Goal: Task Accomplishment & Management: Manage account settings

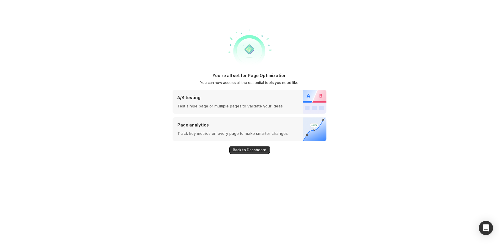
click at [442, 126] on div "You're all set for Page Optimization You can now access all the essential tools…" at bounding box center [249, 125] width 499 height 250
click at [257, 148] on span "Back to Dashboard" at bounding box center [250, 149] width 34 height 5
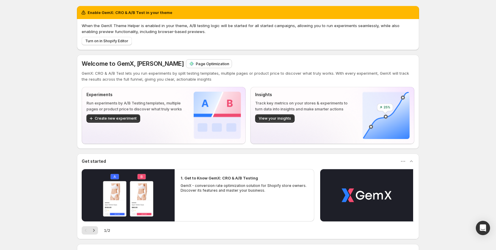
click at [189, 62] on img at bounding box center [192, 64] width 6 height 6
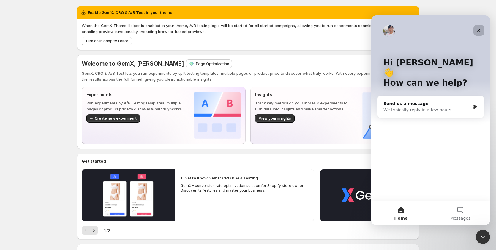
click at [478, 29] on icon "Close" at bounding box center [479, 30] width 3 height 3
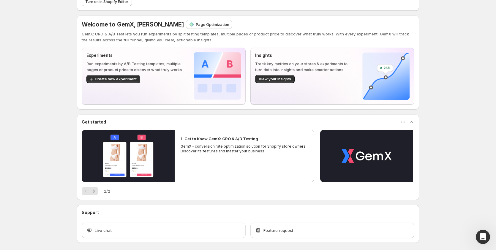
scroll to position [64, 0]
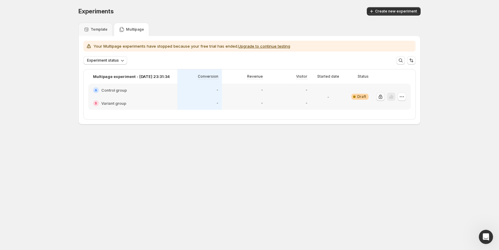
click at [380, 97] on icon "button" at bounding box center [381, 97] width 6 height 6
click at [402, 96] on icon "button" at bounding box center [402, 97] width 6 height 6
click at [400, 108] on span "Edit" at bounding box center [406, 109] width 29 height 6
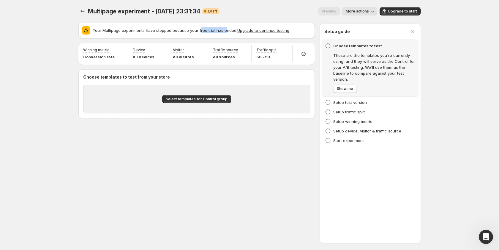
drag, startPoint x: 199, startPoint y: 30, endPoint x: 223, endPoint y: 30, distance: 24.4
click at [223, 30] on p "Your Multipage experiments have stopped because your free trial has ended. Upgr…" at bounding box center [202, 30] width 219 height 6
click at [257, 30] on button "Upgrade to continue testing" at bounding box center [263, 30] width 52 height 5
click at [366, 9] on button "More actions" at bounding box center [359, 11] width 35 height 8
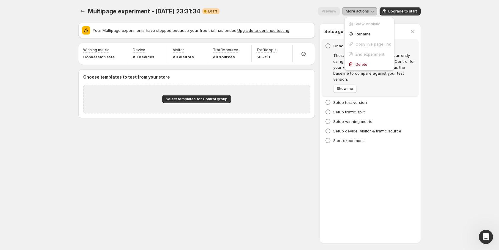
click at [433, 99] on div "Multipage experiment - Oct 12, 23:31:34. This page is ready Multipage experimen…" at bounding box center [249, 125] width 499 height 250
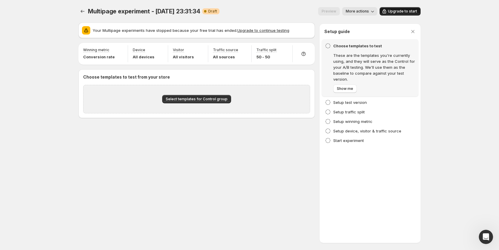
click at [398, 8] on button "Upgrade to start" at bounding box center [400, 11] width 41 height 8
click at [346, 50] on div "Choose templates to test These are the templates you're currently using, and th…" at bounding box center [374, 68] width 82 height 50
click at [349, 89] on span "Show me" at bounding box center [345, 88] width 16 height 5
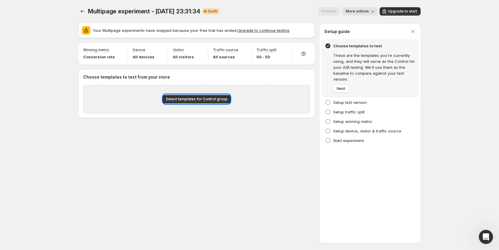
click at [333, 89] on div "Choose templates to test These are the templates you're currently using, and th…" at bounding box center [370, 68] width 90 height 50
click at [340, 90] on span "Next" at bounding box center [341, 88] width 8 height 5
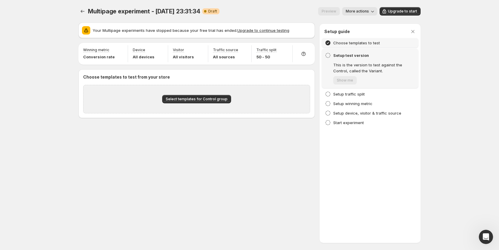
click at [328, 55] on icon at bounding box center [328, 55] width 6 height 6
click at [345, 81] on span "Show me" at bounding box center [344, 80] width 23 height 5
click at [81, 10] on icon "Experiments" at bounding box center [83, 11] width 6 height 6
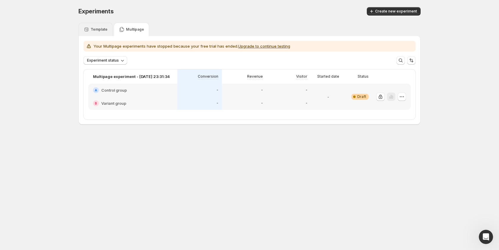
click at [100, 30] on p "Template" at bounding box center [99, 29] width 17 height 5
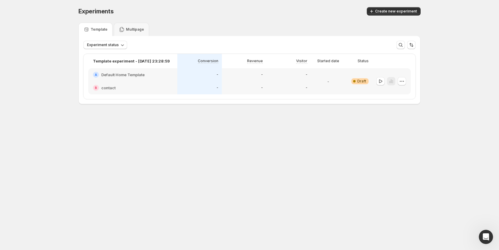
click at [155, 84] on div "B contact" at bounding box center [132, 87] width 89 height 13
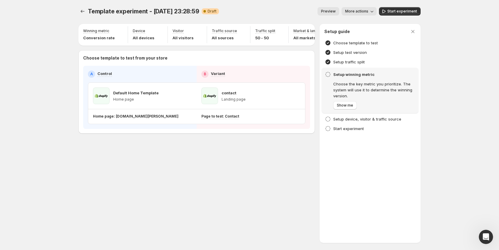
click at [362, 8] on button "More actions" at bounding box center [359, 11] width 35 height 8
click at [357, 40] on button "Copy live page link" at bounding box center [369, 44] width 47 height 10
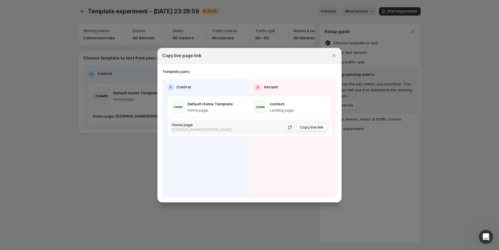
click at [314, 126] on span "Copy live link" at bounding box center [311, 127] width 23 height 5
click at [398, 140] on div at bounding box center [249, 125] width 499 height 250
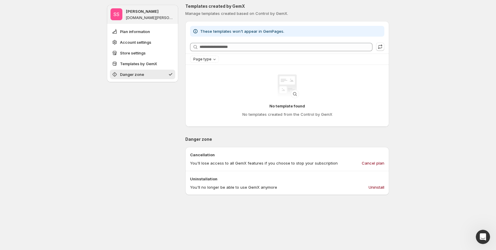
scroll to position [357, 0]
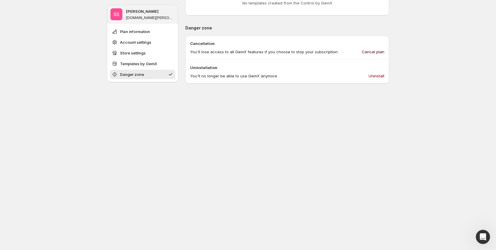
click at [375, 53] on span "Cancel plan" at bounding box center [373, 52] width 23 height 6
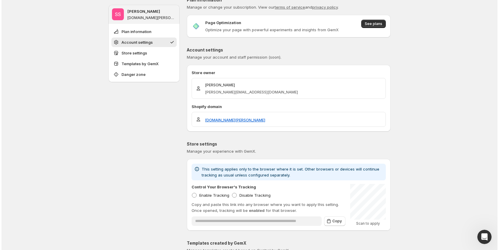
scroll to position [0, 0]
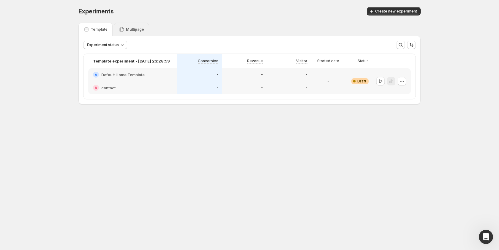
click at [133, 31] on p "Multipage" at bounding box center [135, 29] width 18 height 5
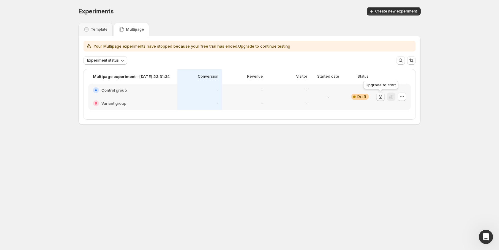
click at [382, 95] on icon "button" at bounding box center [381, 97] width 6 height 6
click at [100, 26] on div "Template" at bounding box center [96, 29] width 24 height 6
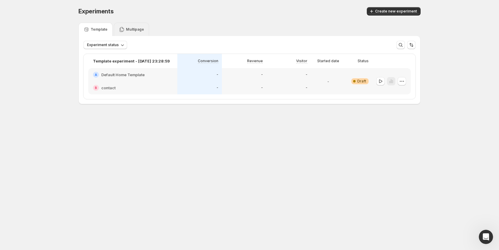
click at [132, 30] on p "Multipage" at bounding box center [135, 29] width 18 height 5
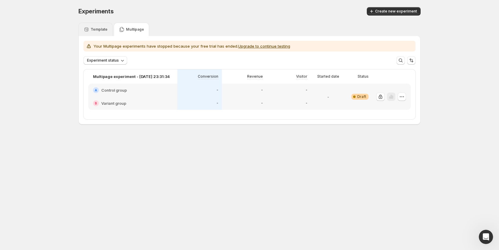
click at [105, 26] on div "Template" at bounding box center [96, 29] width 24 height 6
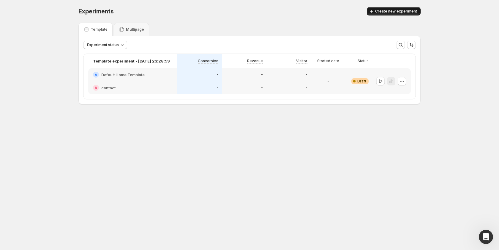
click at [389, 11] on span "Create new experiment" at bounding box center [396, 11] width 42 height 5
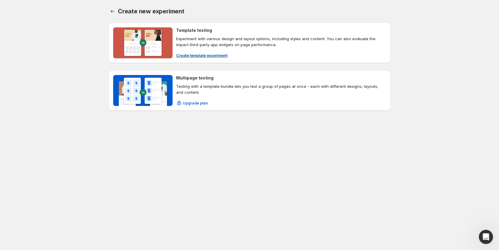
click at [213, 55] on span "Create template experiment" at bounding box center [201, 55] width 51 height 6
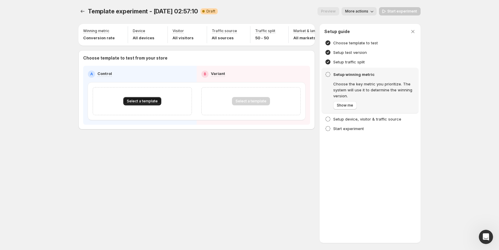
click at [149, 105] on button "Select a template" at bounding box center [142, 101] width 38 height 8
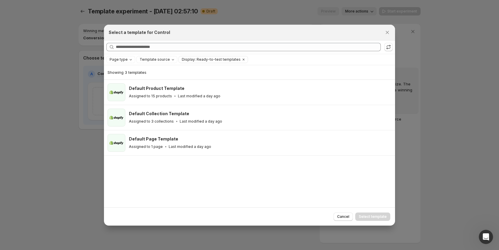
click at [56, 125] on div at bounding box center [249, 125] width 499 height 250
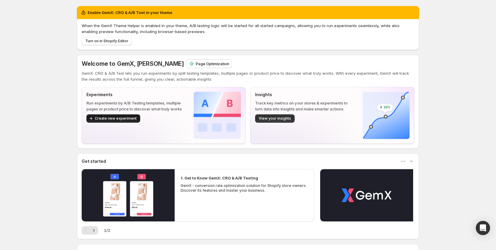
click at [120, 121] on button "Create new experiment" at bounding box center [113, 118] width 54 height 8
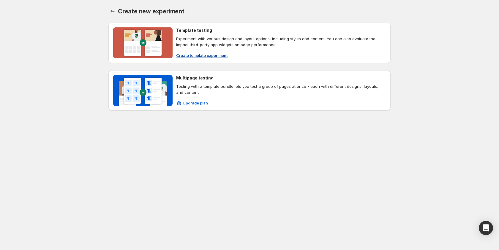
click at [207, 52] on span "Create template experiment" at bounding box center [201, 55] width 51 height 6
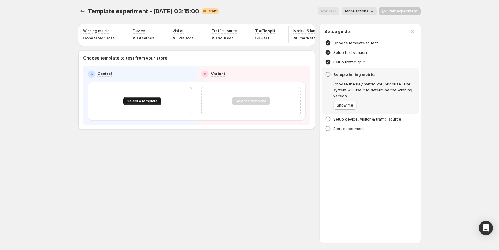
click at [139, 103] on span "Select a template" at bounding box center [142, 101] width 31 height 5
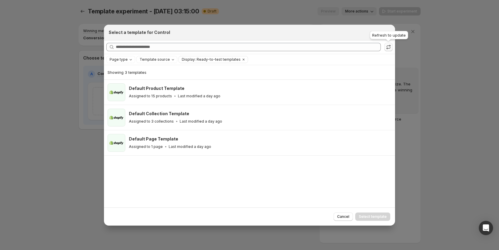
click at [386, 47] on icon ":ru:" at bounding box center [389, 47] width 6 height 6
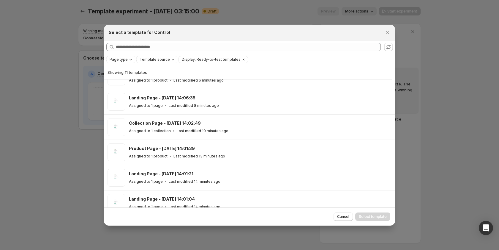
scroll to position [32, 0]
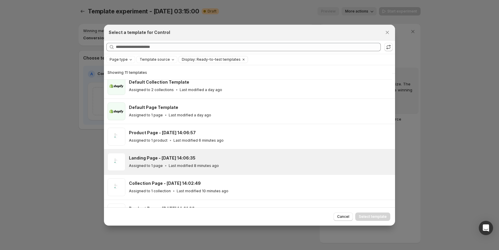
click at [226, 158] on div "Landing Page - [DATE] 14:06:35" at bounding box center [259, 158] width 261 height 6
click at [367, 216] on span "Select template" at bounding box center [373, 216] width 28 height 5
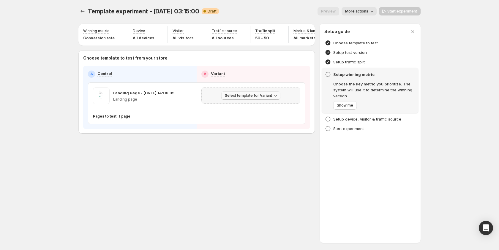
click at [238, 95] on button "Select template for Variant" at bounding box center [250, 95] width 59 height 8
click at [244, 121] on span "Create Variant based on Control" at bounding box center [252, 121] width 61 height 5
click at [410, 13] on span "Start experiment" at bounding box center [403, 11] width 30 height 5
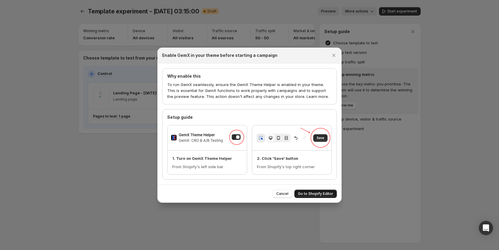
click at [318, 193] on span "Go to Shopify Editor" at bounding box center [315, 193] width 35 height 5
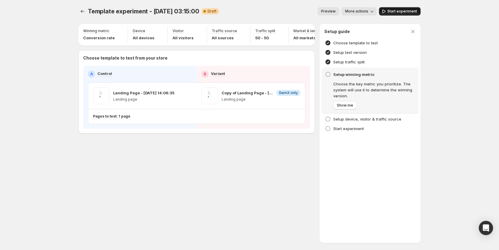
click at [394, 13] on span "Start experiment" at bounding box center [403, 11] width 30 height 5
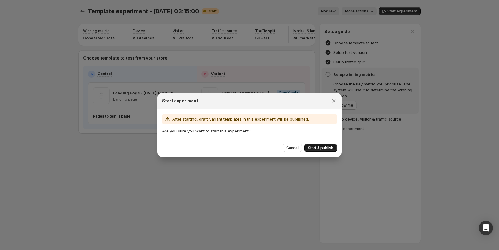
click at [333, 145] on button "Start & publish" at bounding box center [321, 148] width 32 height 8
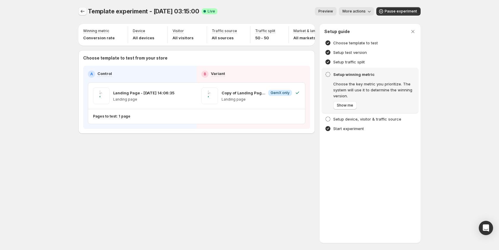
click at [81, 13] on icon "Experiments" at bounding box center [83, 11] width 6 height 6
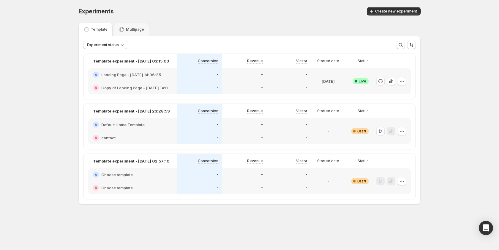
click at [276, 128] on div "-" at bounding box center [289, 124] width 45 height 13
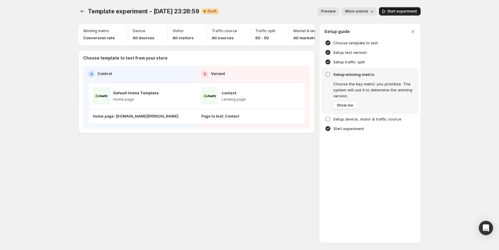
click at [399, 11] on span "Start experiment" at bounding box center [403, 11] width 30 height 5
click at [84, 12] on icon "Experiments" at bounding box center [83, 11] width 6 height 6
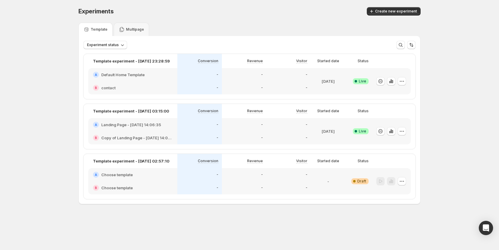
click at [257, 176] on div "-" at bounding box center [244, 175] width 37 height 6
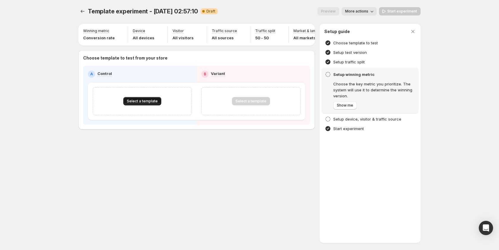
click at [143, 103] on span "Select a template" at bounding box center [142, 101] width 31 height 5
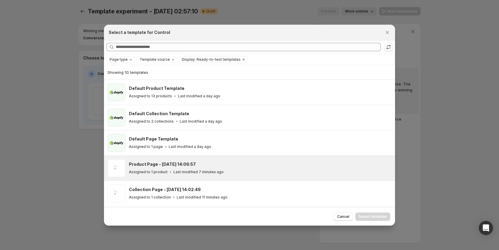
click at [193, 157] on div "Product Page - Oct 14, 14:06:57 Assigned to 1 product Last modified 7 minutes a…" at bounding box center [249, 167] width 291 height 25
click at [367, 214] on span "Select template" at bounding box center [373, 216] width 28 height 5
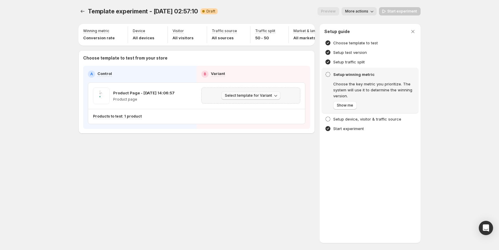
click at [262, 97] on span "Select template for Variant" at bounding box center [248, 95] width 47 height 5
click at [266, 119] on span "Create Variant based on Control" at bounding box center [252, 121] width 61 height 5
click at [393, 10] on span "Start experiment" at bounding box center [403, 11] width 30 height 5
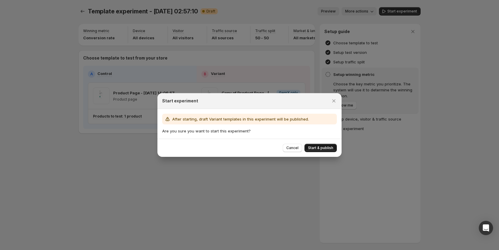
click at [330, 144] on button "Start & publish" at bounding box center [321, 148] width 32 height 8
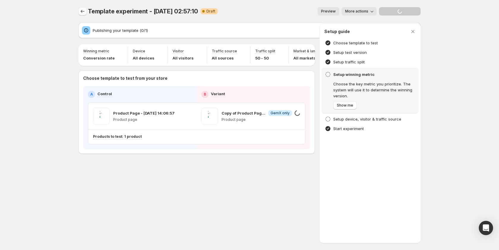
click at [84, 8] on button "Experiments" at bounding box center [82, 11] width 8 height 8
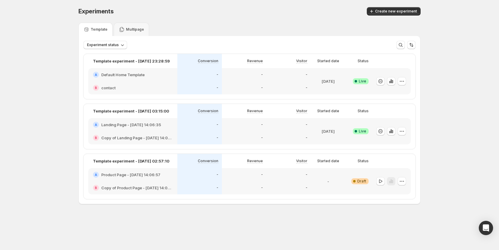
click at [277, 180] on div "-" at bounding box center [289, 174] width 45 height 13
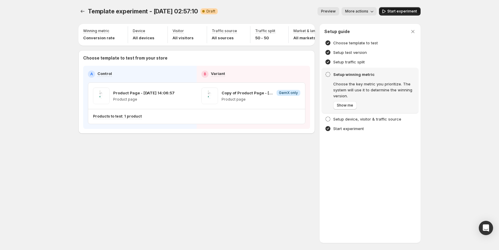
click at [396, 9] on span "Start experiment" at bounding box center [403, 11] width 30 height 5
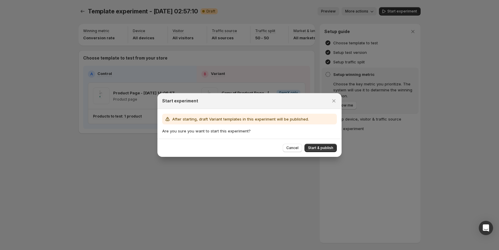
click at [316, 142] on div "Cancel Start & publish" at bounding box center [250, 148] width 184 height 18
click at [319, 144] on button "Start & publish" at bounding box center [321, 148] width 32 height 8
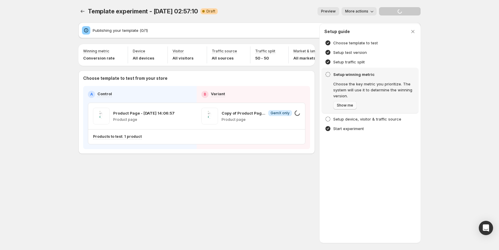
click at [347, 107] on span "Show me" at bounding box center [345, 105] width 16 height 5
click at [344, 107] on span "Next" at bounding box center [341, 105] width 8 height 5
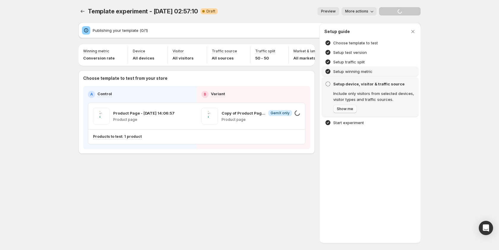
click at [344, 111] on span "Show me" at bounding box center [345, 108] width 16 height 5
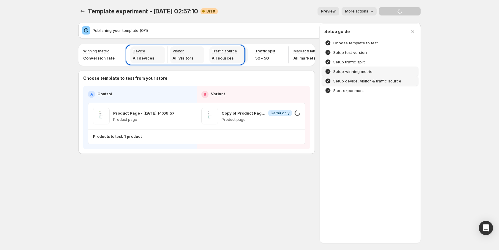
drag, startPoint x: 265, startPoint y: 65, endPoint x: 292, endPoint y: 67, distance: 27.7
click at [293, 67] on div at bounding box center [249, 125] width 499 height 250
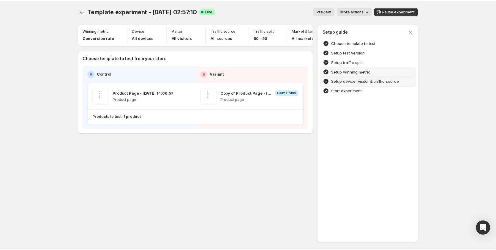
scroll to position [0, 39]
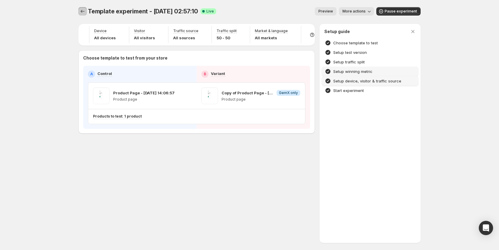
click at [85, 13] on icon "Experiments" at bounding box center [83, 11] width 6 height 6
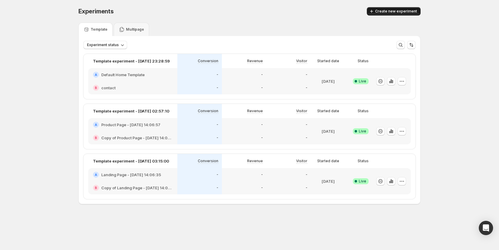
click at [403, 13] on span "Create new experiment" at bounding box center [396, 11] width 42 height 5
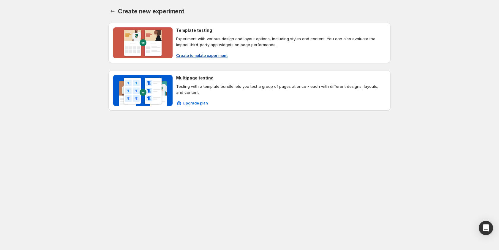
click at [197, 56] on span "Create template experiment" at bounding box center [201, 55] width 51 height 6
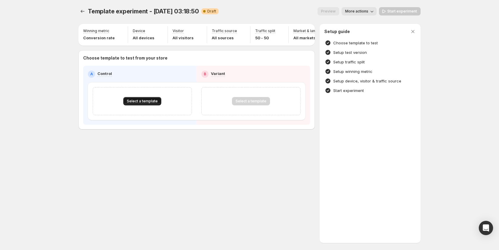
click at [150, 103] on span "Select a template" at bounding box center [142, 101] width 31 height 5
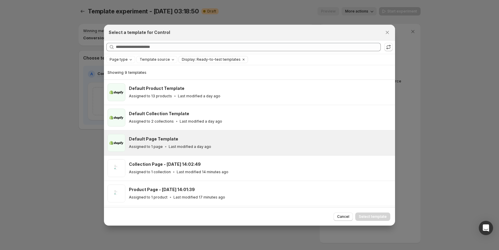
click at [180, 154] on div "Default Page Template Assigned to 1 page Last modified a day ago" at bounding box center [249, 142] width 291 height 25
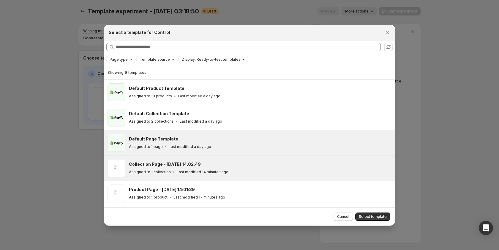
click at [175, 163] on h3 "Collection Page - [DATE] 14:02:49" at bounding box center [165, 164] width 72 height 6
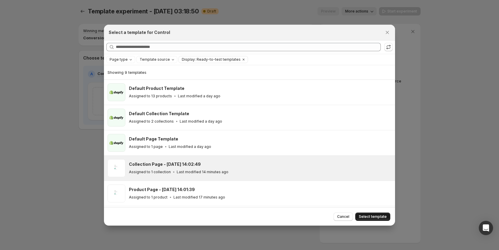
click at [378, 215] on span "Select template" at bounding box center [373, 216] width 28 height 5
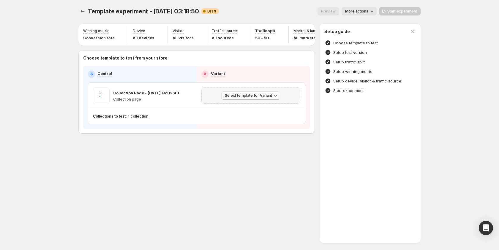
click at [273, 98] on icon "button" at bounding box center [276, 95] width 6 height 6
click at [256, 120] on span "Create Variant based on Control" at bounding box center [252, 121] width 61 height 5
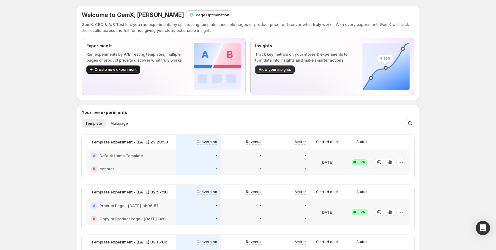
click at [116, 69] on span "Create new experiment" at bounding box center [116, 69] width 42 height 5
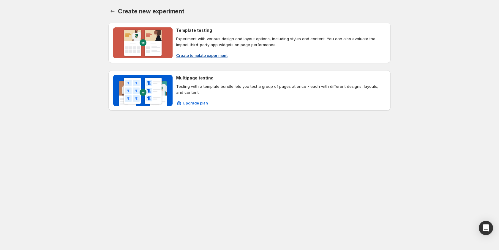
click at [203, 51] on button "Create template experiment" at bounding box center [202, 56] width 59 height 10
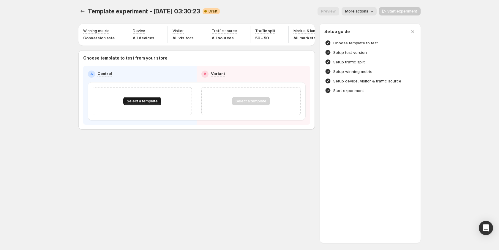
click at [140, 103] on span "Select a template" at bounding box center [142, 101] width 31 height 5
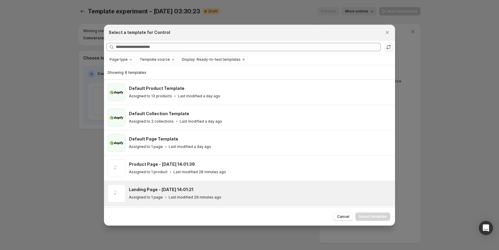
click at [221, 166] on div "Product Page - Oct 14, 14:01:39" at bounding box center [259, 164] width 261 height 6
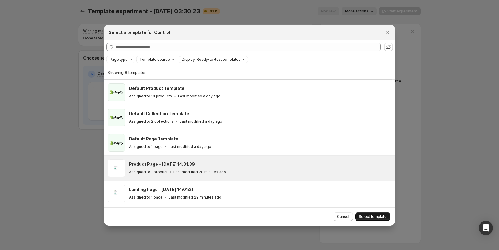
click at [379, 218] on span "Select template" at bounding box center [373, 216] width 28 height 5
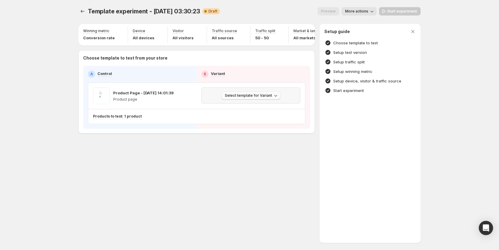
click at [236, 96] on button "Select template for Variant" at bounding box center [250, 95] width 59 height 8
click at [230, 122] on span "Create Variant based on Control" at bounding box center [252, 121] width 61 height 5
click at [406, 7] on div "Template experiment - Oct 14, 03:30:23. This page is ready Template experiment …" at bounding box center [249, 11] width 342 height 23
click at [409, 9] on span "Start experiment" at bounding box center [403, 11] width 30 height 5
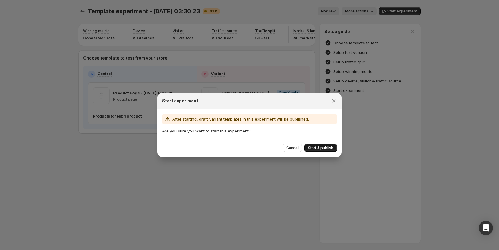
click at [327, 147] on span "Start & publish" at bounding box center [320, 147] width 25 height 5
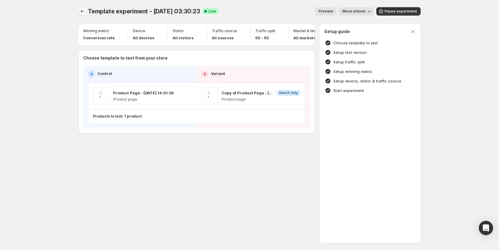
click at [86, 10] on button "Experiments" at bounding box center [82, 11] width 8 height 8
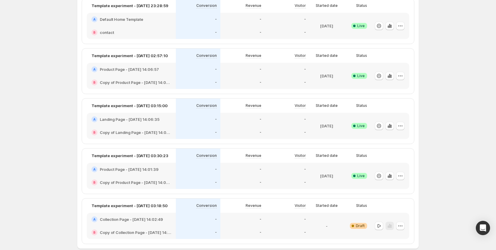
scroll to position [86, 0]
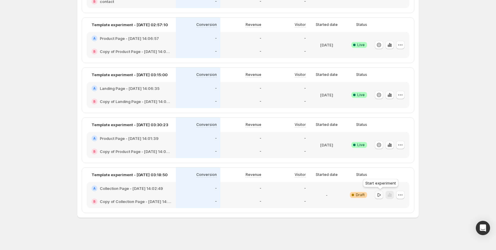
click at [381, 195] on icon "button" at bounding box center [379, 195] width 6 height 6
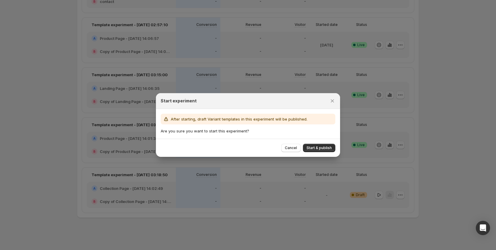
click at [327, 143] on div "Cancel Start & publish" at bounding box center [248, 148] width 184 height 18
click at [326, 147] on span "Start & publish" at bounding box center [319, 147] width 25 height 5
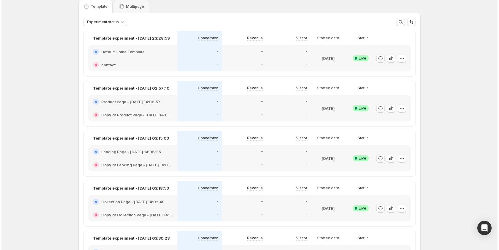
scroll to position [0, 0]
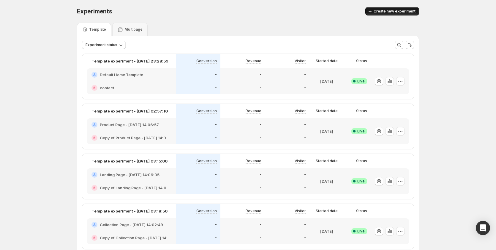
click at [395, 10] on span "Create new experiment" at bounding box center [395, 11] width 42 height 5
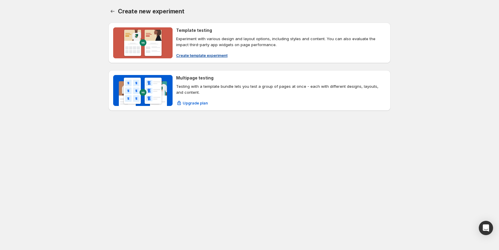
click at [206, 54] on span "Create template experiment" at bounding box center [201, 55] width 51 height 6
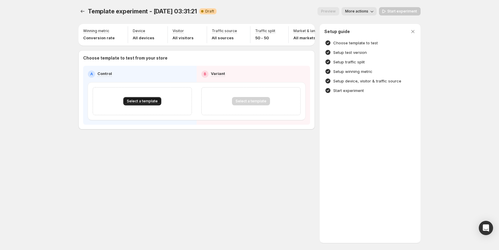
click at [156, 103] on span "Select a template" at bounding box center [142, 101] width 31 height 5
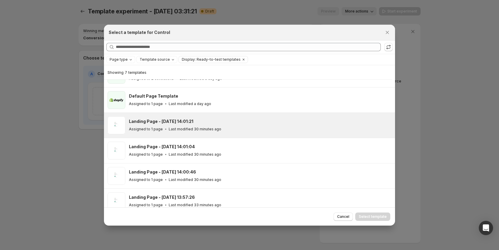
scroll to position [44, 0]
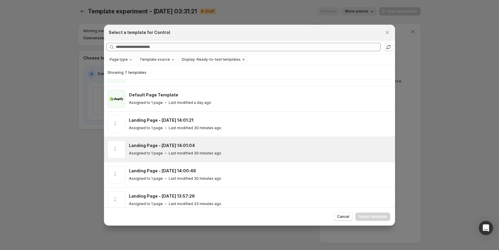
click at [229, 138] on div "Landing Page - Oct 14, 14:01:04 Assigned to 1 page Last modified 30 minutes ago" at bounding box center [249, 149] width 291 height 25
click at [376, 215] on span "Select template" at bounding box center [373, 216] width 28 height 5
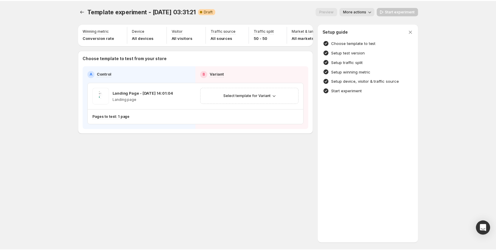
scroll to position [24, 0]
click at [254, 98] on span "Select template for Variant" at bounding box center [248, 95] width 47 height 5
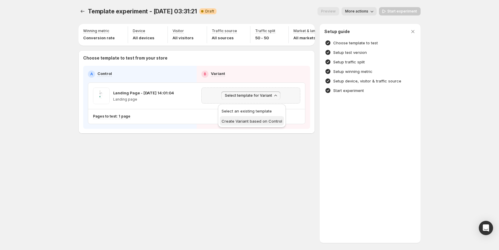
click at [255, 119] on span "Create Variant based on Control" at bounding box center [252, 121] width 61 height 5
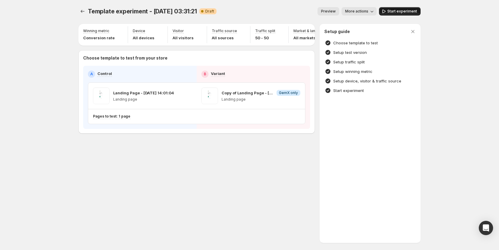
click at [399, 8] on button "Start experiment" at bounding box center [400, 11] width 42 height 8
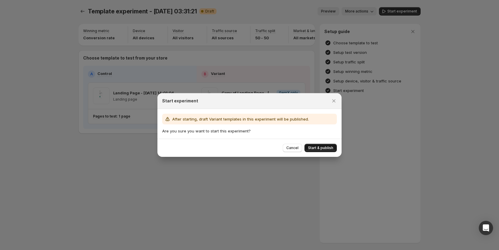
click at [313, 144] on button "Start & publish" at bounding box center [321, 148] width 32 height 8
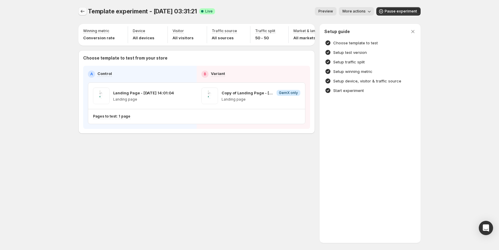
click at [81, 12] on icon "Experiments" at bounding box center [83, 11] width 6 height 6
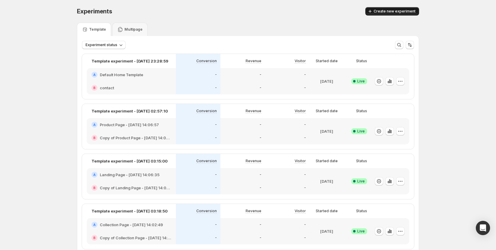
click at [378, 11] on span "Create new experiment" at bounding box center [395, 11] width 42 height 5
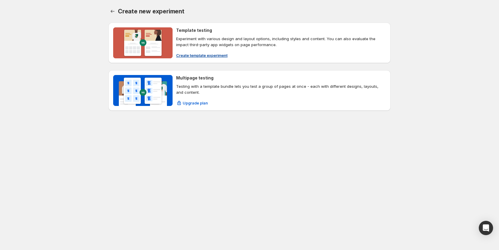
click at [196, 56] on span "Create template experiment" at bounding box center [201, 55] width 51 height 6
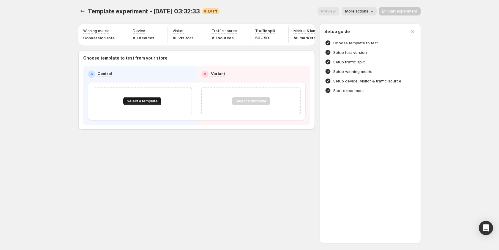
click at [142, 101] on button "Select a template" at bounding box center [142, 101] width 38 height 8
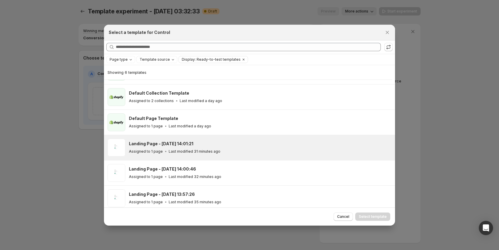
scroll to position [24, 0]
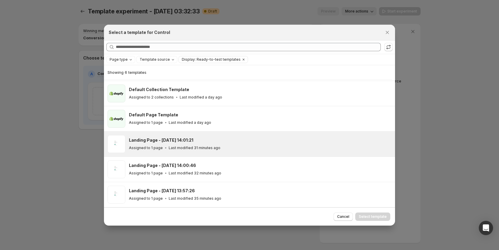
drag, startPoint x: 225, startPoint y: 152, endPoint x: 324, endPoint y: 174, distance: 101.5
click at [225, 152] on div "Landing Page - Oct 14, 14:01:21 Assigned to 1 page Last modified 31 minutes ago" at bounding box center [260, 144] width 263 height 18
click at [364, 216] on span "Select template" at bounding box center [373, 216] width 28 height 5
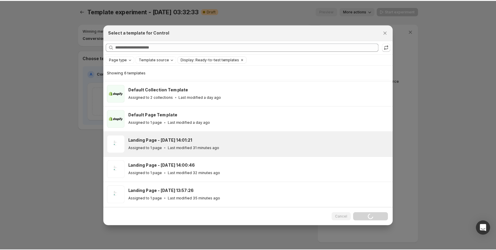
scroll to position [0, 0]
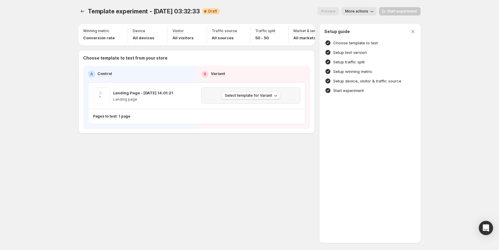
click at [250, 97] on span "Select template for Variant" at bounding box center [248, 95] width 47 height 5
click at [240, 121] on span "Create Variant based on Control" at bounding box center [252, 121] width 61 height 5
click at [393, 7] on button "Start experiment" at bounding box center [400, 11] width 42 height 8
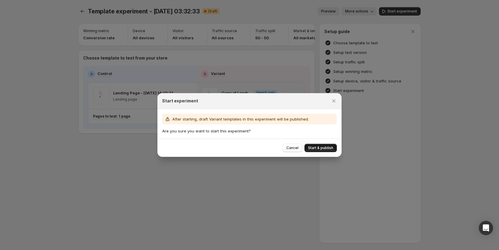
click at [312, 149] on span "Start & publish" at bounding box center [320, 147] width 25 height 5
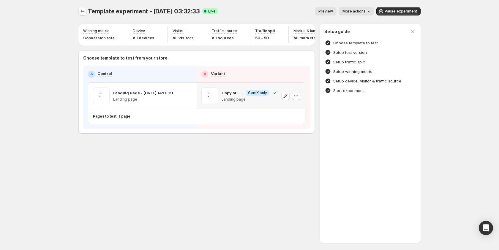
drag, startPoint x: 87, startPoint y: 9, endPoint x: 83, endPoint y: 10, distance: 4.1
click at [83, 10] on div at bounding box center [83, 11] width 10 height 8
click at [81, 11] on icon "Experiments" at bounding box center [83, 11] width 6 height 6
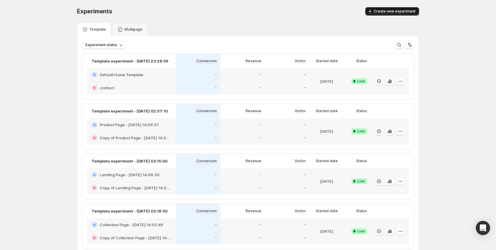
click at [380, 10] on span "Create new experiment" at bounding box center [395, 11] width 42 height 5
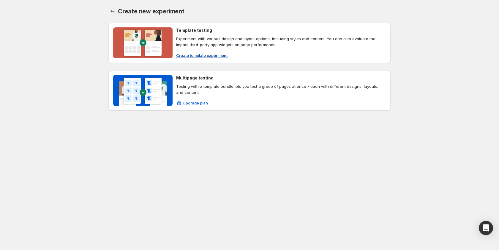
click at [212, 54] on span "Create template experiment" at bounding box center [201, 55] width 51 height 6
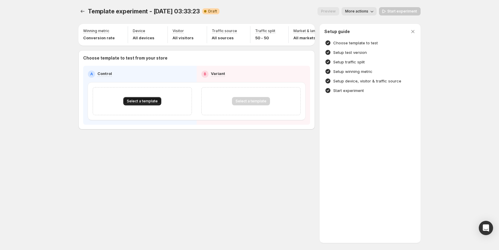
click at [139, 103] on span "Select a template" at bounding box center [142, 101] width 31 height 5
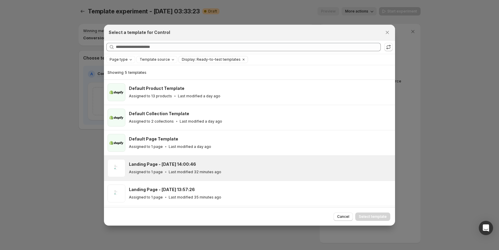
click at [199, 166] on div "Landing Page - Oct 14, 14:00:46" at bounding box center [259, 164] width 261 height 6
click at [383, 215] on span "Select template" at bounding box center [373, 216] width 28 height 5
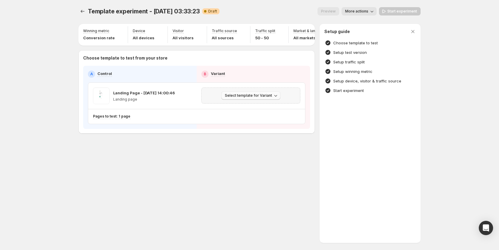
click at [239, 97] on span "Select template for Variant" at bounding box center [248, 95] width 47 height 5
click at [278, 123] on span "Create Variant based on Control" at bounding box center [252, 121] width 61 height 5
click at [409, 9] on button "Start experiment" at bounding box center [400, 11] width 42 height 8
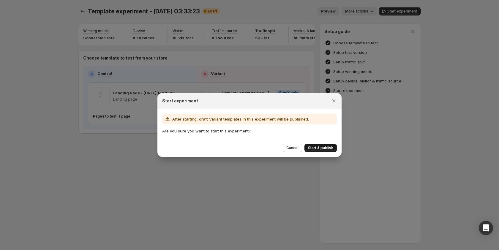
click at [320, 147] on span "Start & publish" at bounding box center [320, 147] width 25 height 5
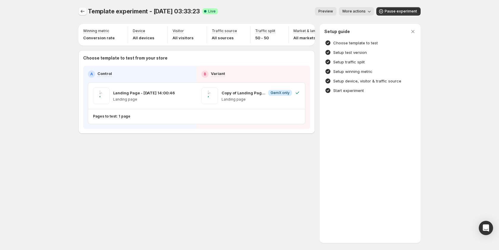
click at [80, 11] on icon "Experiments" at bounding box center [83, 11] width 6 height 6
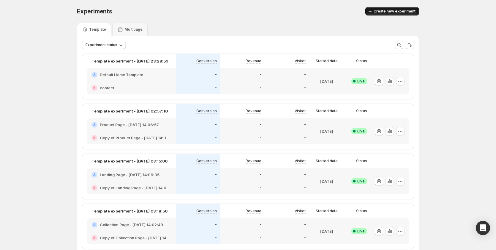
click at [385, 11] on span "Create new experiment" at bounding box center [395, 11] width 42 height 5
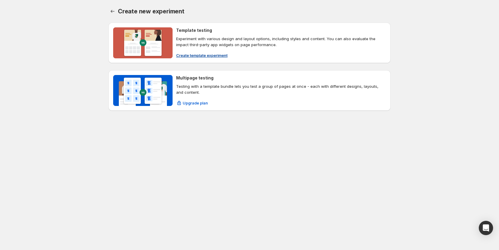
click at [209, 54] on span "Create template experiment" at bounding box center [201, 55] width 51 height 6
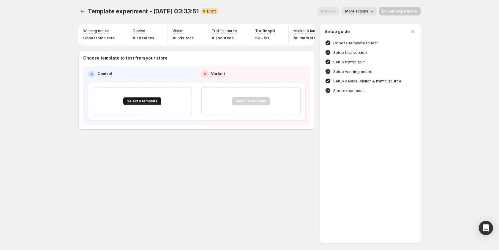
click at [139, 103] on span "Select a template" at bounding box center [142, 101] width 31 height 5
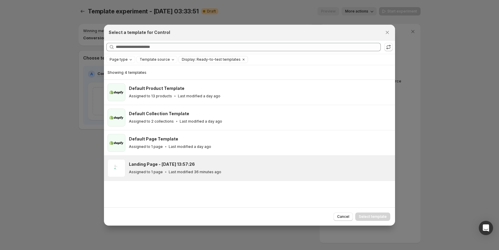
click at [175, 162] on h3 "Landing Page - Oct 14, 13:57:26" at bounding box center [162, 164] width 66 height 6
click at [372, 216] on span "Select template" at bounding box center [373, 216] width 28 height 5
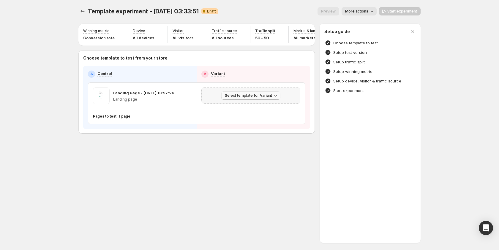
click at [268, 98] on span "Select template for Variant" at bounding box center [248, 95] width 47 height 5
click at [250, 119] on span "Create Variant based on Control" at bounding box center [252, 121] width 61 height 5
click at [400, 12] on span "Start experiment" at bounding box center [403, 11] width 30 height 5
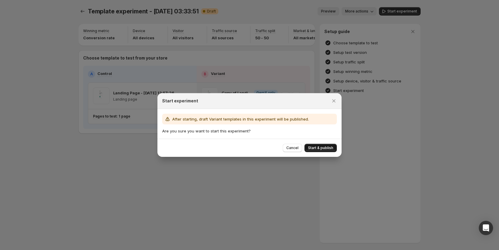
click at [311, 146] on span "Start & publish" at bounding box center [320, 147] width 25 height 5
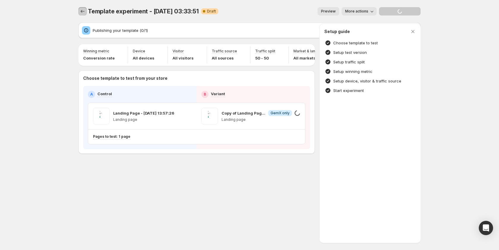
click at [86, 12] on button "Experiments" at bounding box center [82, 11] width 8 height 8
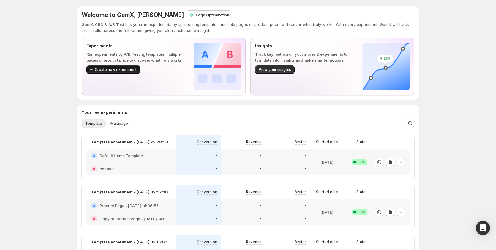
click at [118, 69] on span "Create new experiment" at bounding box center [116, 69] width 42 height 5
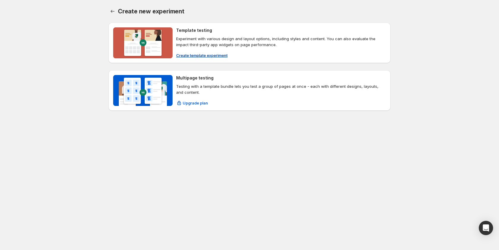
click at [193, 58] on button "Create template experiment" at bounding box center [202, 56] width 59 height 10
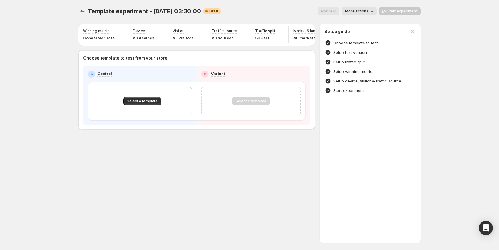
click at [162, 105] on div "Select a template" at bounding box center [143, 101] width 80 height 8
click at [154, 103] on span "Select a template" at bounding box center [142, 101] width 31 height 5
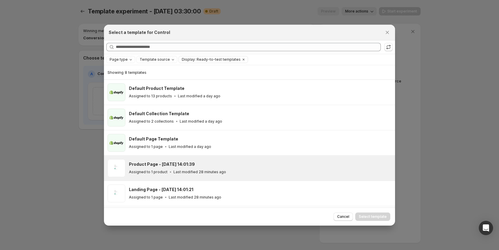
click at [182, 176] on div "Product Page - Oct 14, 14:01:39 Assigned to 1 product Last modified 28 minutes …" at bounding box center [260, 168] width 263 height 18
click at [388, 217] on button "Select template" at bounding box center [372, 216] width 35 height 8
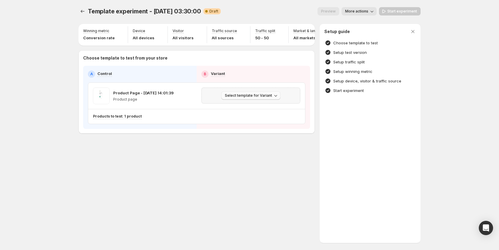
click at [274, 97] on icon "button" at bounding box center [276, 95] width 6 height 6
click at [244, 120] on span "Create Variant based on Control" at bounding box center [252, 121] width 61 height 5
click at [393, 10] on span "Start experiment" at bounding box center [403, 11] width 30 height 5
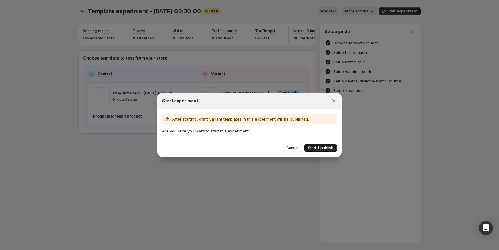
click at [313, 148] on span "Start & publish" at bounding box center [320, 147] width 25 height 5
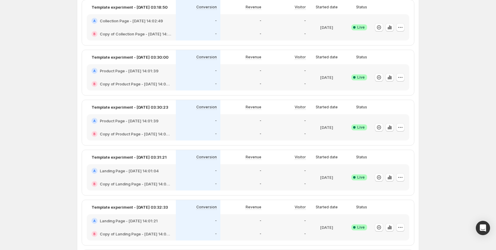
scroll to position [336, 0]
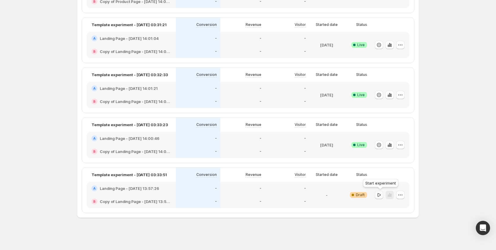
click at [382, 195] on icon "button" at bounding box center [379, 195] width 6 height 6
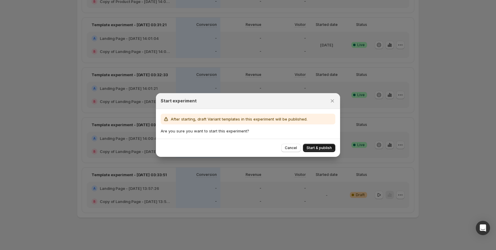
click at [310, 149] on span "Start & publish" at bounding box center [319, 147] width 25 height 5
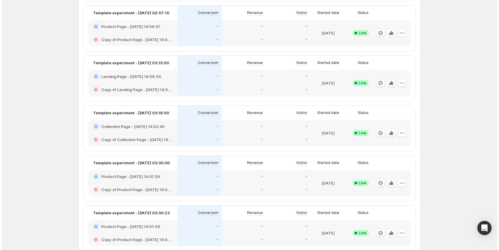
scroll to position [0, 0]
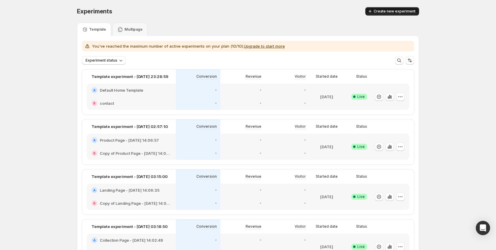
click at [402, 8] on button "Create new experiment" at bounding box center [393, 11] width 54 height 8
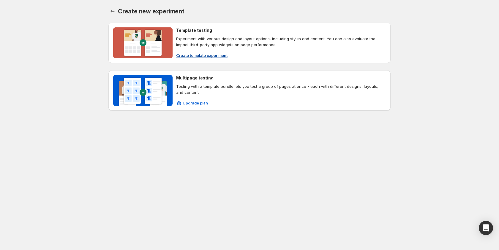
click at [208, 54] on span "Create template experiment" at bounding box center [201, 55] width 51 height 6
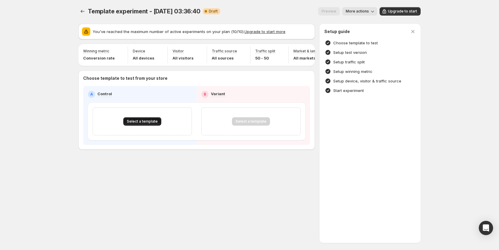
click at [141, 124] on span "Select a template" at bounding box center [142, 121] width 31 height 5
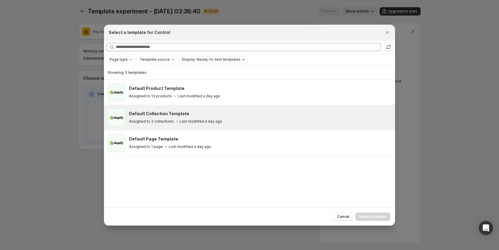
click at [181, 121] on p "Last modified a day ago" at bounding box center [201, 121] width 43 height 5
click at [369, 218] on span "Select template" at bounding box center [373, 216] width 28 height 5
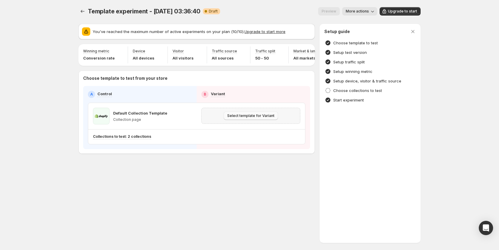
click at [246, 118] on span "Select template for Variant" at bounding box center [250, 115] width 47 height 5
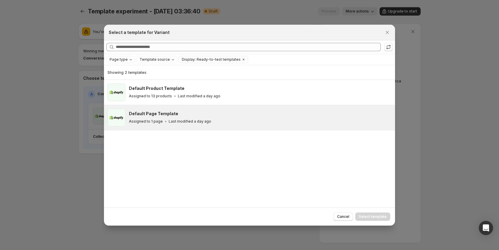
drag, startPoint x: 179, startPoint y: 115, endPoint x: 358, endPoint y: 192, distance: 194.9
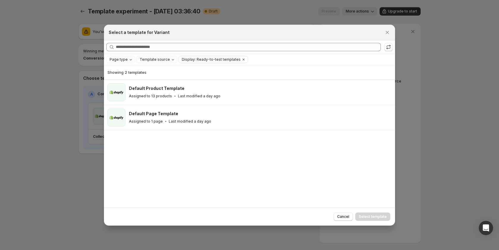
click at [179, 115] on div "Default Page Template" at bounding box center [259, 114] width 261 height 6
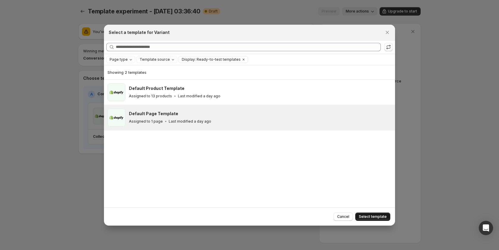
click at [366, 212] on button "Select template" at bounding box center [372, 216] width 35 height 8
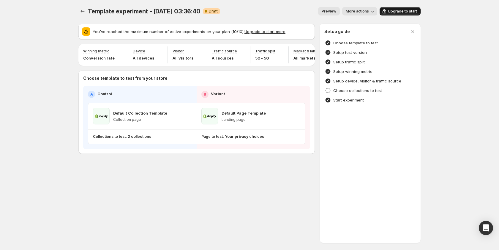
click at [395, 8] on button "Upgrade to start" at bounding box center [400, 11] width 41 height 8
click at [81, 9] on icon "Experiments" at bounding box center [83, 11] width 6 height 6
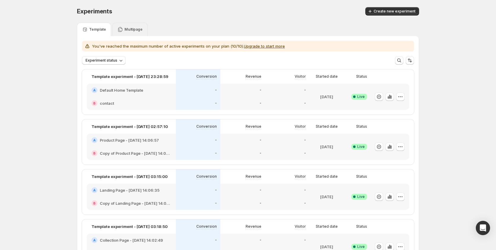
click at [134, 28] on p "Multipage" at bounding box center [134, 29] width 18 height 5
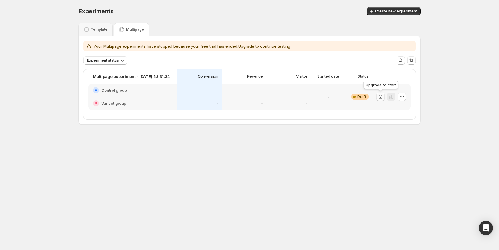
click at [382, 97] on icon "button" at bounding box center [381, 97] width 6 height 6
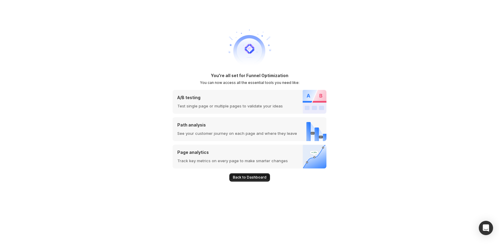
click at [248, 175] on span "Back to Dashboard" at bounding box center [250, 177] width 34 height 5
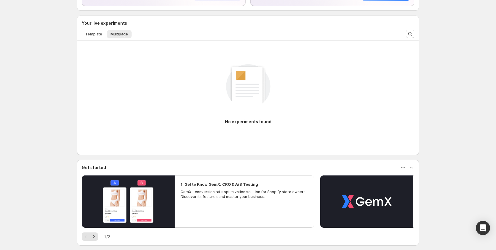
scroll to position [59, 0]
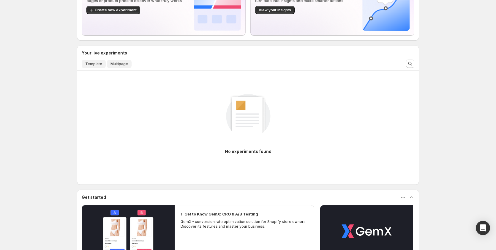
click at [92, 66] on span "Template" at bounding box center [93, 64] width 17 height 5
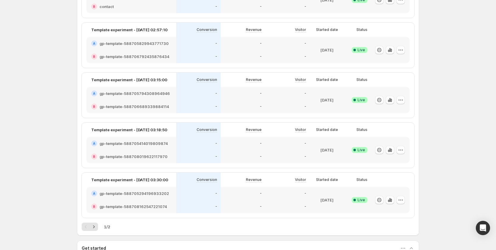
scroll to position [0, 0]
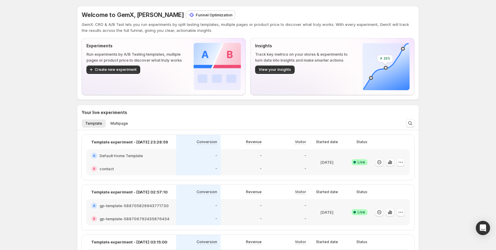
click at [203, 12] on p "Funnel Optimization" at bounding box center [214, 15] width 37 height 6
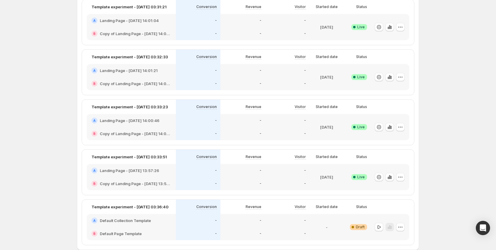
scroll to position [386, 0]
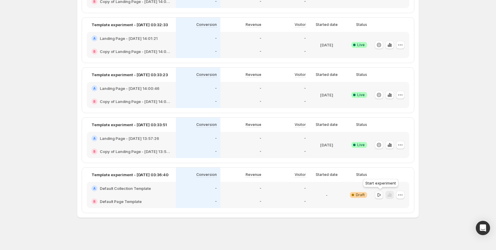
click at [380, 195] on icon "button" at bounding box center [379, 195] width 6 height 6
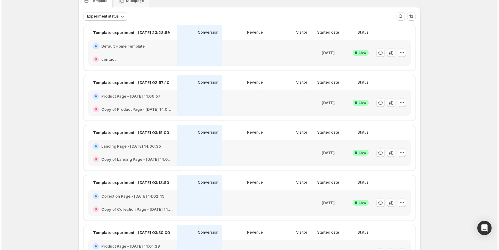
scroll to position [0, 0]
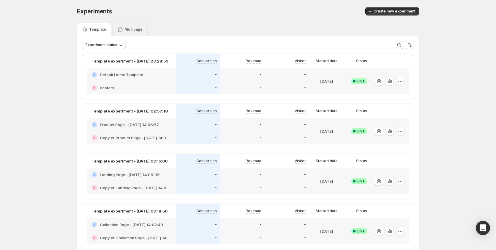
click at [131, 25] on div "Multipage" at bounding box center [129, 29] width 35 height 13
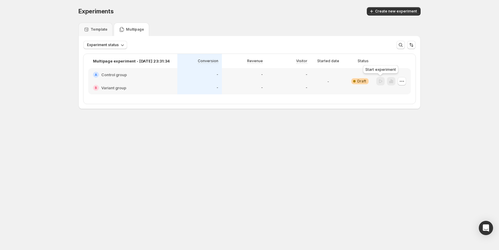
click at [378, 81] on div at bounding box center [381, 81] width 8 height 9
click at [139, 86] on div "B Variant group" at bounding box center [133, 88] width 80 height 6
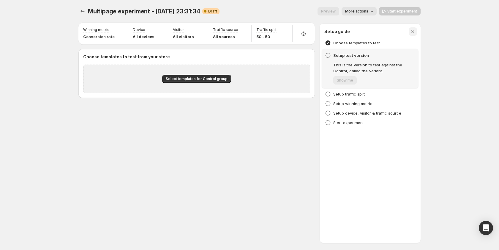
click at [414, 30] on icon "button" at bounding box center [413, 32] width 6 height 6
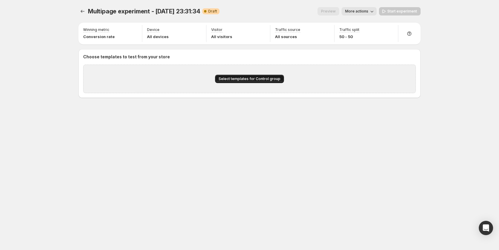
click at [255, 76] on button "Select templates for Control group" at bounding box center [249, 79] width 69 height 8
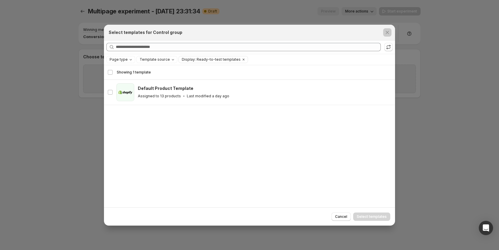
drag, startPoint x: 59, startPoint y: 121, endPoint x: 57, endPoint y: 26, distance: 95.1
click at [59, 116] on div at bounding box center [249, 125] width 499 height 250
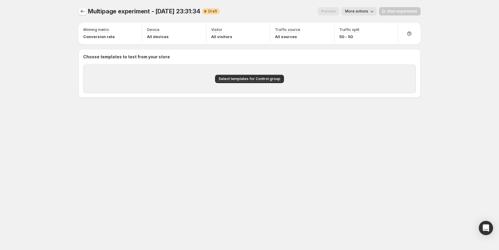
click at [83, 12] on icon "Experiments" at bounding box center [83, 11] width 6 height 6
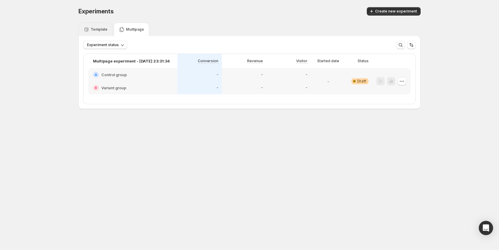
click at [94, 31] on p "Template" at bounding box center [99, 29] width 17 height 5
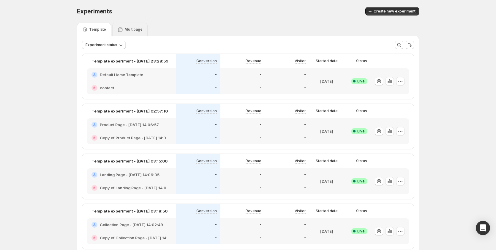
click at [131, 26] on div "Multipage" at bounding box center [129, 29] width 35 height 13
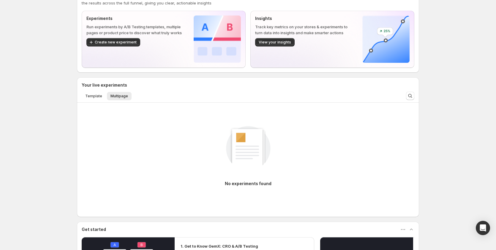
scroll to position [59, 0]
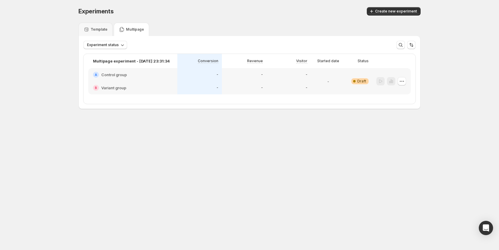
click at [199, 79] on div "-" at bounding box center [199, 74] width 45 height 13
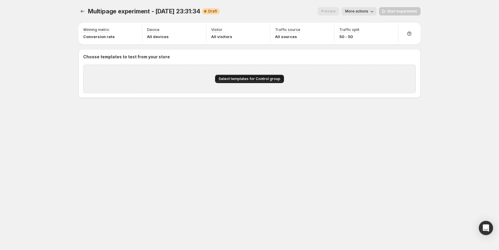
click at [238, 78] on span "Select templates for Control group" at bounding box center [250, 78] width 62 height 5
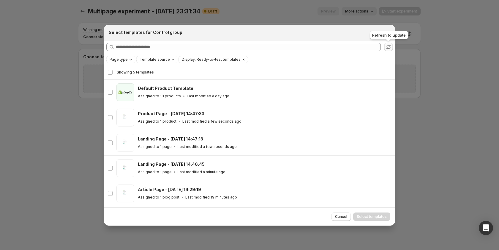
click at [392, 48] on button ":r5n:" at bounding box center [389, 47] width 8 height 8
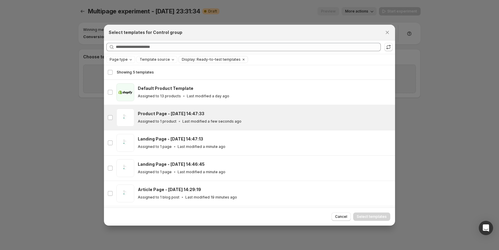
click at [242, 114] on div "Product Page - Oct 14, 14:47:33" at bounding box center [264, 114] width 252 height 6
click at [369, 211] on div "Cancel Select templates" at bounding box center [249, 216] width 291 height 18
click at [375, 220] on button "Select templates" at bounding box center [371, 216] width 37 height 8
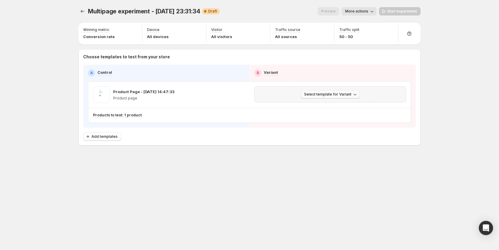
click at [325, 92] on span "Select template for Variant" at bounding box center [327, 94] width 47 height 5
click at [333, 109] on span "Select an existing template" at bounding box center [326, 106] width 50 height 5
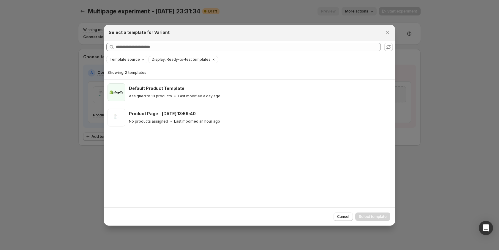
drag, startPoint x: 238, startPoint y: 114, endPoint x: 374, endPoint y: 187, distance: 154.0
click at [240, 115] on div "Product Page - Oct 14, 13:59:40" at bounding box center [259, 114] width 261 height 6
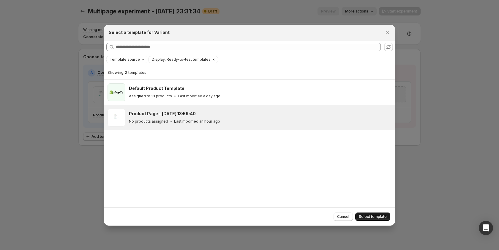
click at [372, 218] on span "Select template" at bounding box center [373, 216] width 28 height 5
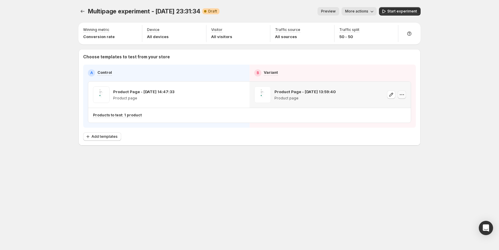
click at [401, 95] on icon "button" at bounding box center [402, 95] width 6 height 6
click at [404, 129] on button "Remove template" at bounding box center [403, 133] width 53 height 10
click at [350, 91] on button "Select template for Variant" at bounding box center [330, 94] width 59 height 8
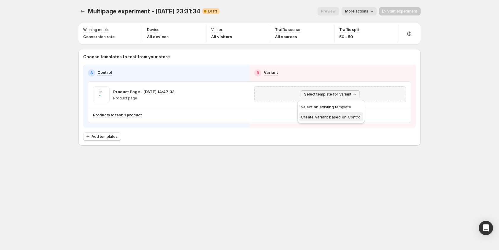
click at [332, 115] on span "Create Variant based on Control" at bounding box center [331, 116] width 61 height 5
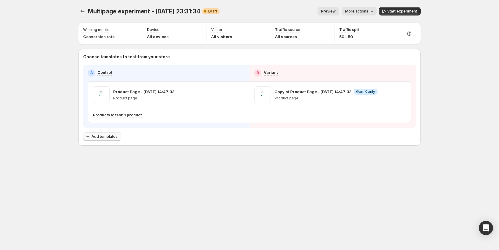
click at [100, 136] on span "Add templates" at bounding box center [105, 136] width 26 height 5
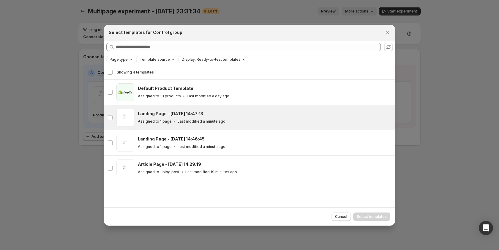
click at [203, 116] on div "Landing Page - Oct 14, 14:47:13" at bounding box center [264, 114] width 252 height 6
click at [362, 214] on span "Select templates" at bounding box center [372, 216] width 30 height 5
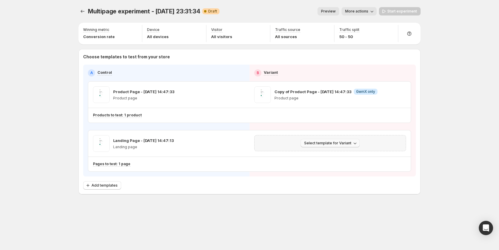
click at [321, 140] on button "Select template for Variant" at bounding box center [330, 143] width 59 height 8
click at [321, 166] on span "Create Variant based on Control" at bounding box center [331, 165] width 61 height 5
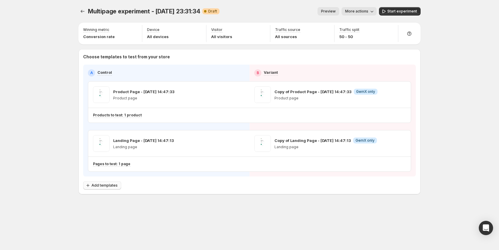
click at [89, 185] on icon "button" at bounding box center [88, 185] width 6 height 6
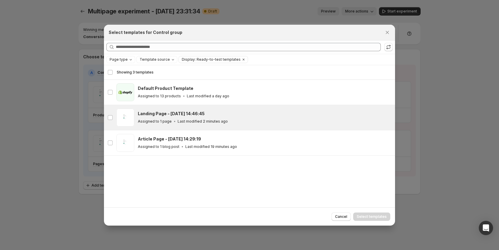
drag, startPoint x: 173, startPoint y: 122, endPoint x: 177, endPoint y: 122, distance: 4.5
click at [177, 122] on div "Assigned to 1 page Last modified 2 minutes ago" at bounding box center [264, 121] width 252 height 6
click at [364, 219] on button "Select templates" at bounding box center [371, 216] width 37 height 8
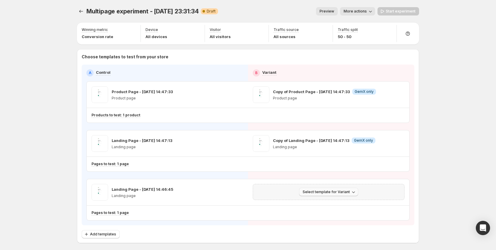
click at [326, 192] on span "Select template for Variant" at bounding box center [326, 191] width 47 height 5
click at [322, 215] on span "Create Variant based on Control" at bounding box center [331, 214] width 61 height 5
click at [397, 7] on button "Start experiment" at bounding box center [399, 11] width 42 height 8
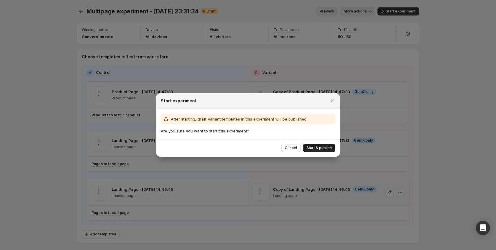
click at [317, 147] on span "Start & publish" at bounding box center [319, 147] width 25 height 5
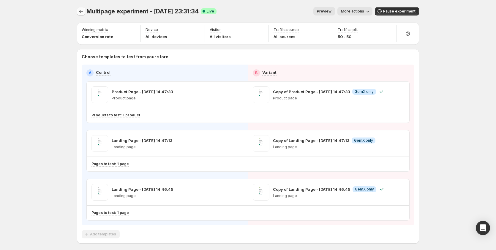
click at [82, 12] on icon "Experiments" at bounding box center [81, 11] width 4 height 3
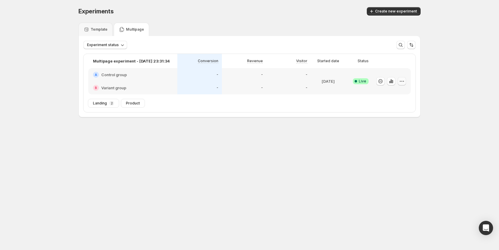
click at [406, 81] on button "button" at bounding box center [402, 81] width 8 height 8
click at [326, 160] on body "Experiments. This page is ready Experiments Create new experiment Template Mult…" at bounding box center [249, 125] width 499 height 250
click at [91, 28] on p "Template" at bounding box center [99, 29] width 17 height 5
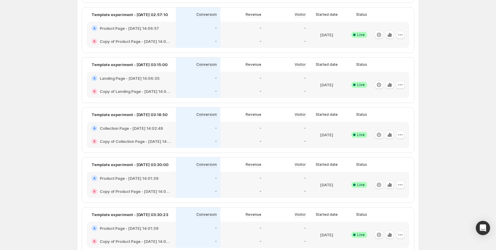
scroll to position [149, 0]
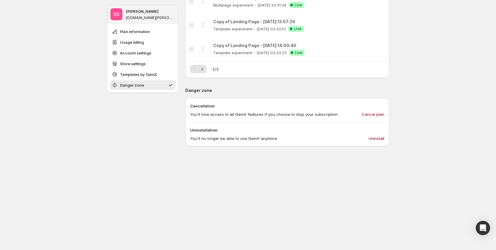
scroll to position [607, 0]
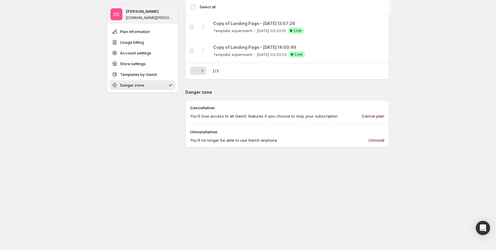
click at [378, 116] on span "Cancel plan" at bounding box center [373, 116] width 23 height 6
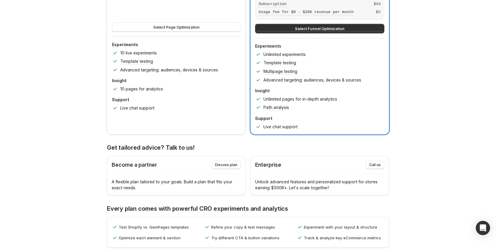
scroll to position [0, 0]
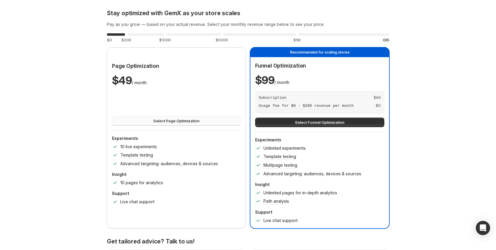
click at [168, 122] on span "Select Page Optimization" at bounding box center [176, 121] width 46 height 6
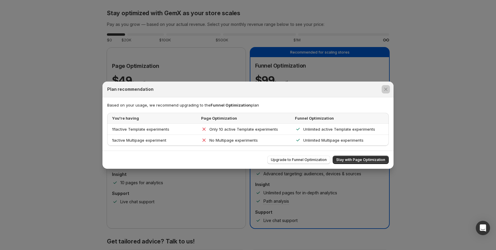
click at [62, 160] on div at bounding box center [248, 125] width 496 height 250
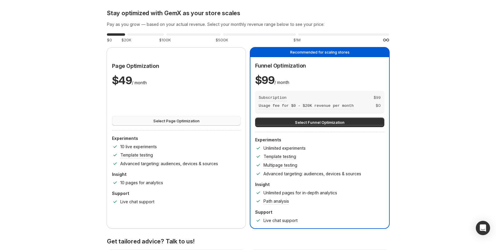
click at [176, 120] on span "Select Page Optimization" at bounding box center [176, 121] width 46 height 6
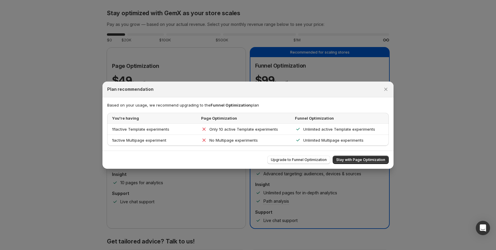
click at [48, 136] on div at bounding box center [248, 125] width 496 height 250
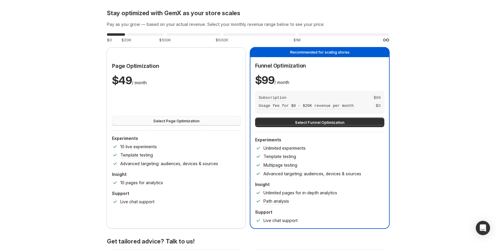
click at [161, 122] on span "Select Page Optimization" at bounding box center [176, 121] width 46 height 6
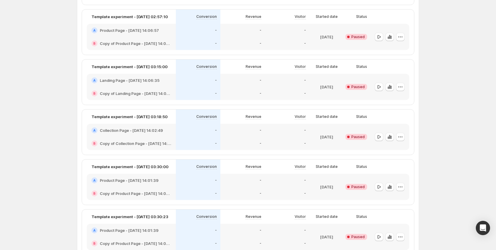
scroll to position [29, 0]
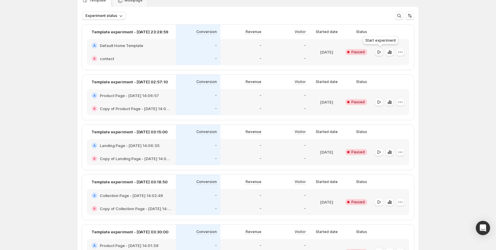
click at [379, 52] on icon "button" at bounding box center [379, 52] width 6 height 6
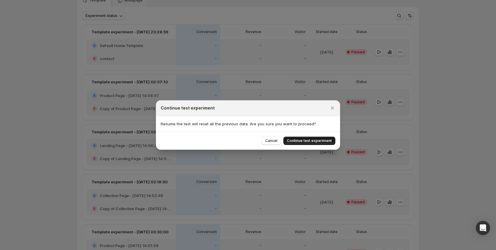
click at [315, 140] on span "Continue test experiment" at bounding box center [309, 140] width 45 height 5
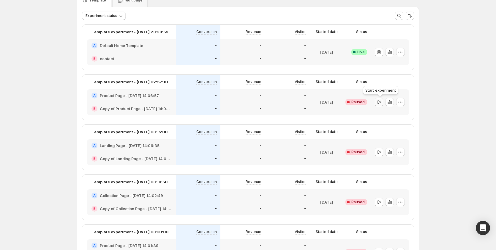
click at [378, 101] on icon "button" at bounding box center [379, 102] width 6 height 6
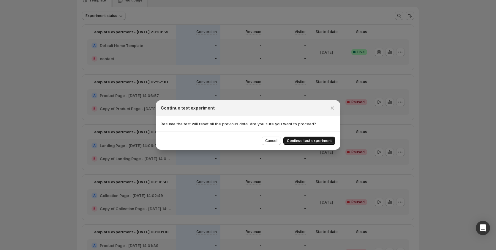
click at [321, 140] on span "Continue test experiment" at bounding box center [309, 140] width 45 height 5
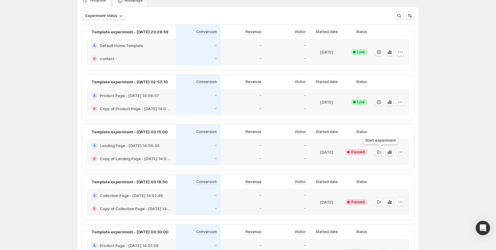
click at [381, 151] on icon "button" at bounding box center [379, 152] width 6 height 6
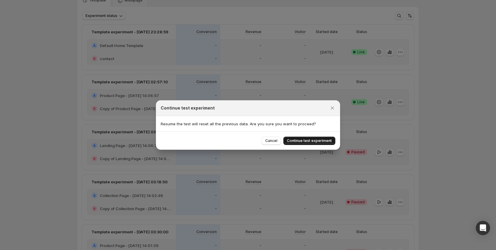
click at [320, 140] on span "Continue test experiment" at bounding box center [309, 140] width 45 height 5
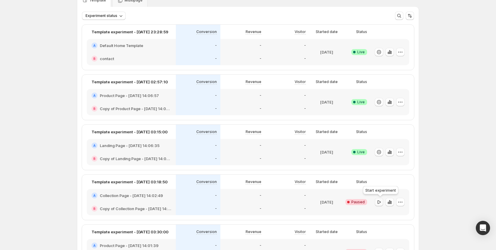
click at [379, 202] on icon "button" at bounding box center [379, 202] width 6 height 6
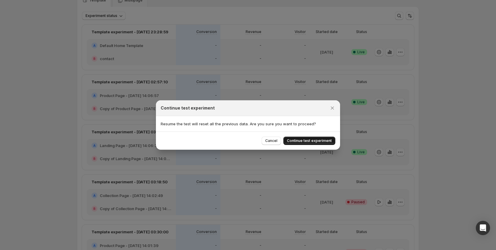
click at [324, 142] on span "Continue test experiment" at bounding box center [309, 140] width 45 height 5
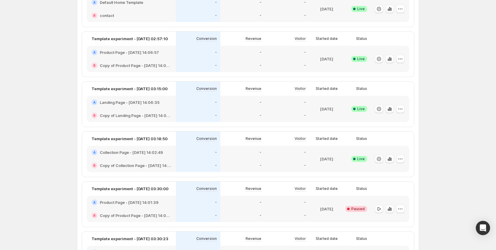
scroll to position [178, 0]
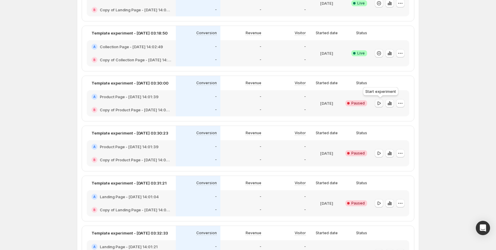
click at [382, 103] on icon "button" at bounding box center [379, 103] width 6 height 6
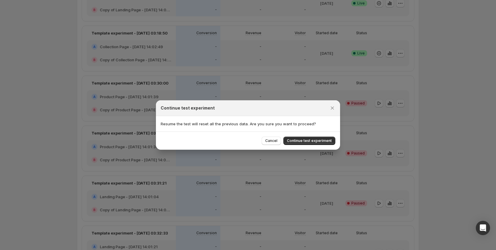
drag, startPoint x: 328, startPoint y: 141, endPoint x: 335, endPoint y: 141, distance: 7.7
click at [332, 141] on span "Continue test experiment" at bounding box center [309, 140] width 45 height 5
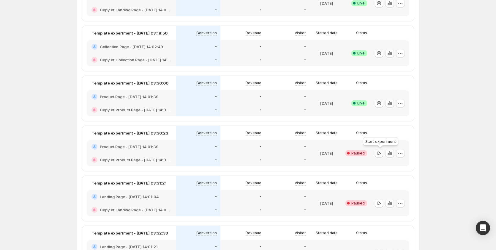
click at [381, 155] on icon "button" at bounding box center [379, 153] width 6 height 6
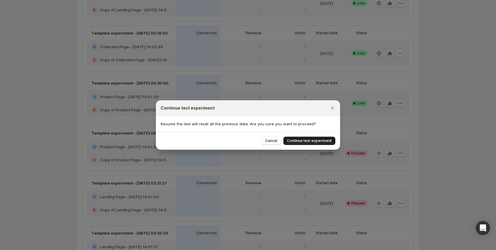
click at [319, 140] on span "Continue test experiment" at bounding box center [309, 140] width 45 height 5
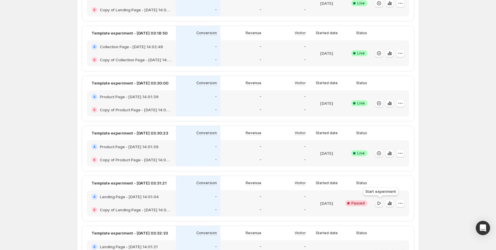
click at [382, 203] on icon "button" at bounding box center [379, 203] width 6 height 6
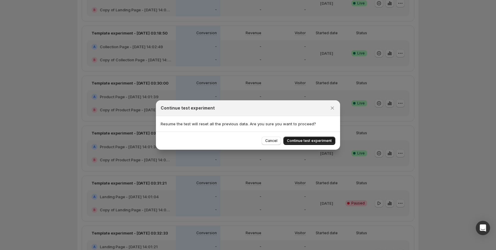
click at [314, 141] on span "Continue test experiment" at bounding box center [309, 140] width 45 height 5
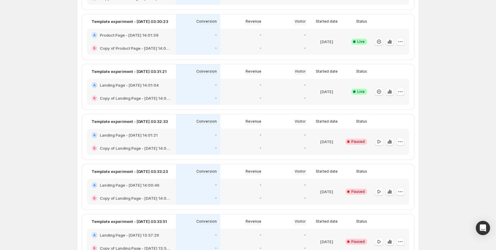
scroll to position [297, 0]
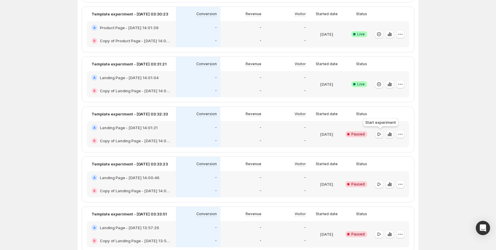
click at [379, 136] on icon "button" at bounding box center [379, 134] width 6 height 6
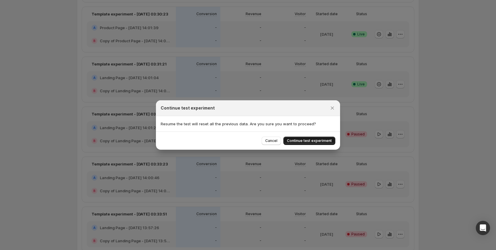
click at [317, 139] on span "Continue test experiment" at bounding box center [309, 140] width 45 height 5
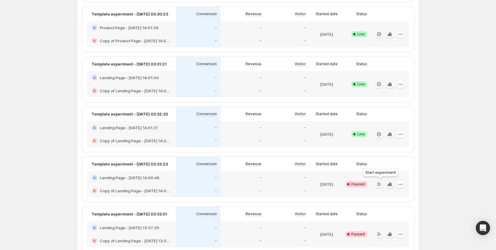
click at [379, 182] on icon "button" at bounding box center [379, 184] width 6 height 6
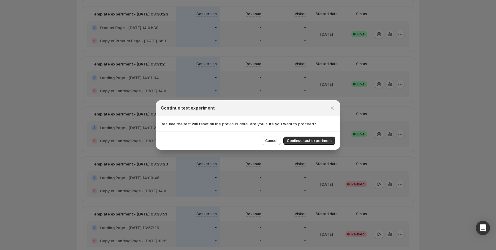
click at [316, 143] on button "Continue test experiment" at bounding box center [310, 140] width 52 height 8
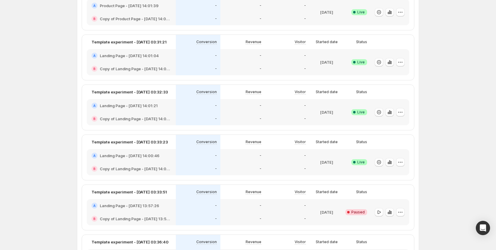
scroll to position [356, 0]
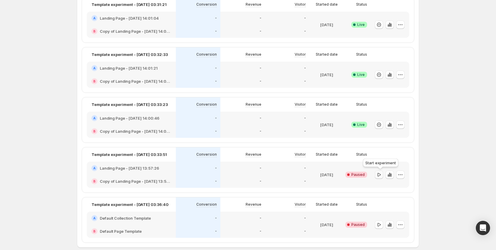
click at [381, 176] on icon "button" at bounding box center [379, 175] width 6 height 6
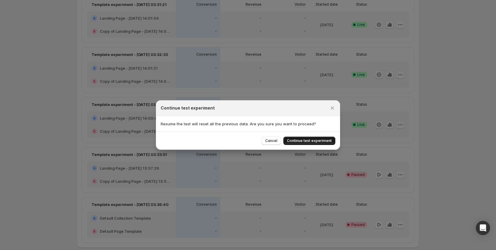
click at [310, 140] on span "Continue test experiment" at bounding box center [309, 140] width 45 height 5
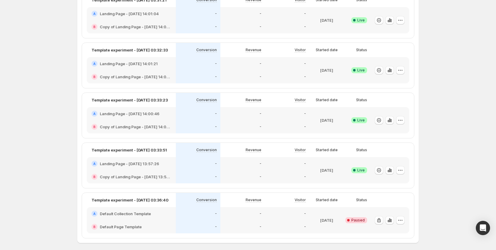
scroll to position [386, 0]
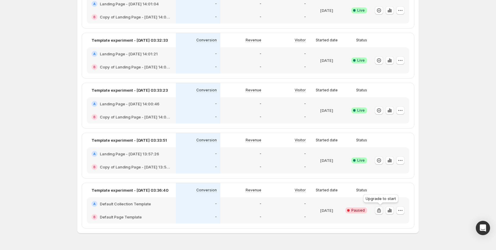
click at [380, 211] on icon "button" at bounding box center [379, 210] width 6 height 6
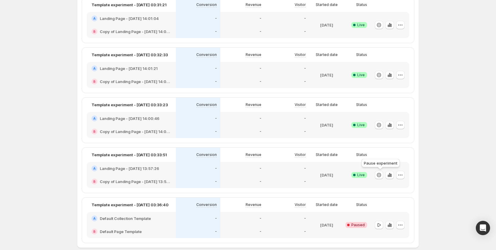
scroll to position [386, 0]
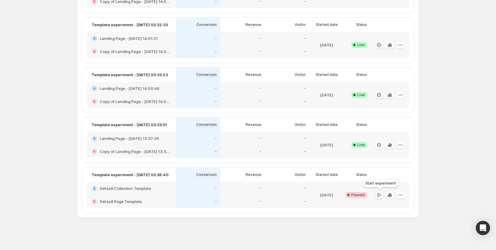
click at [382, 197] on icon "button" at bounding box center [379, 195] width 6 height 6
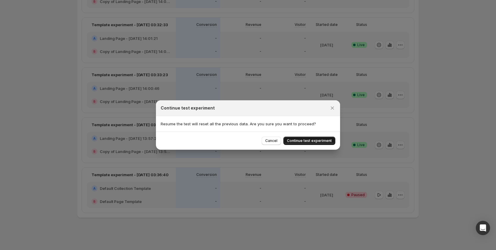
click at [316, 142] on span "Continue test experiment" at bounding box center [309, 140] width 45 height 5
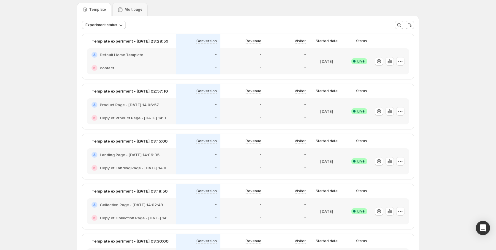
scroll to position [0, 0]
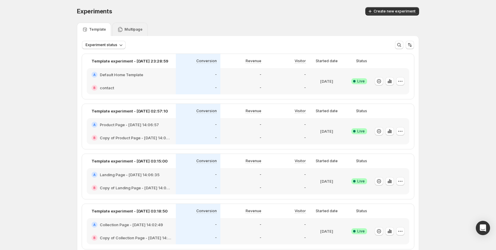
click at [126, 29] on p "Multipage" at bounding box center [134, 29] width 18 height 5
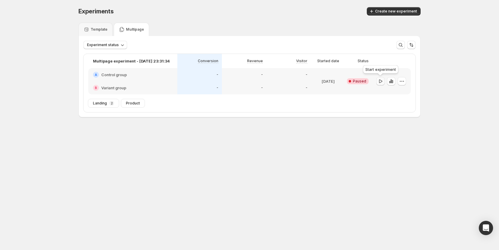
click at [382, 84] on icon "button" at bounding box center [381, 81] width 6 height 6
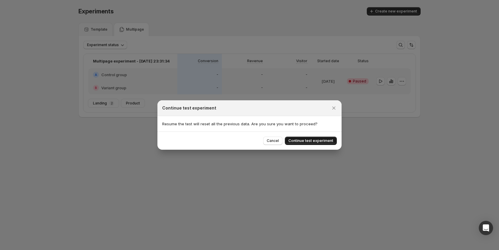
click at [317, 143] on button "Continue test experiment" at bounding box center [311, 140] width 52 height 8
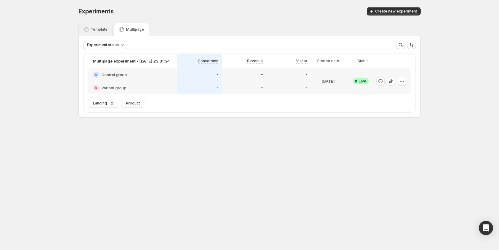
click at [91, 32] on div "Template" at bounding box center [95, 29] width 34 height 13
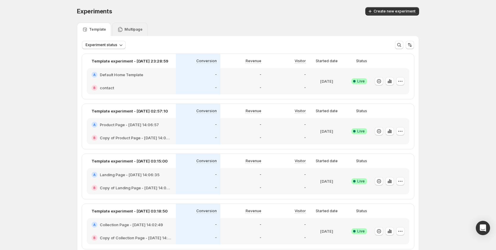
click at [136, 25] on div "Multipage" at bounding box center [129, 29] width 35 height 13
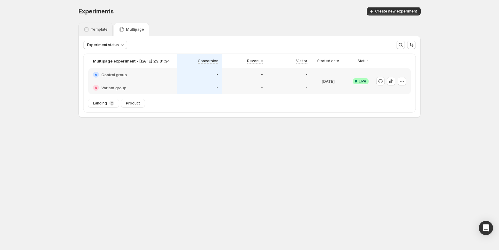
click at [96, 27] on p "Template" at bounding box center [99, 29] width 17 height 5
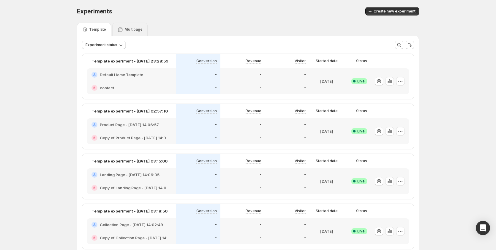
click at [124, 27] on div "Multipage" at bounding box center [129, 29] width 25 height 6
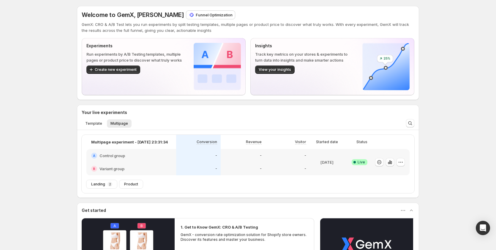
click at [196, 13] on p "Funnel Optimization" at bounding box center [214, 15] width 37 height 6
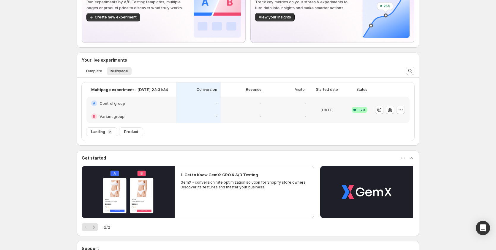
scroll to position [59, 0]
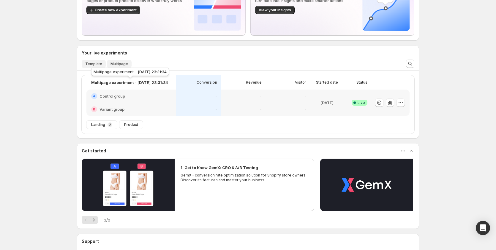
click at [95, 62] on span "Template" at bounding box center [93, 64] width 17 height 5
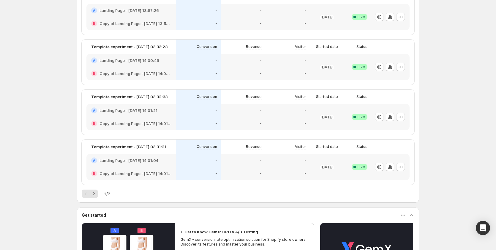
scroll to position [194, 0]
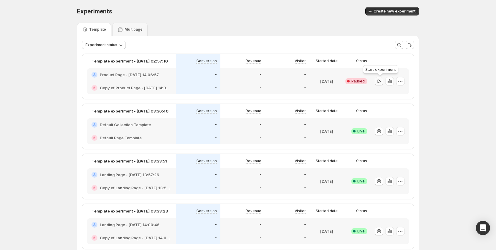
click at [380, 84] on button "button" at bounding box center [379, 81] width 8 height 8
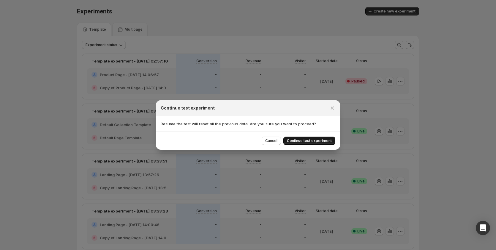
click at [328, 139] on span "Continue test experiment" at bounding box center [309, 140] width 45 height 5
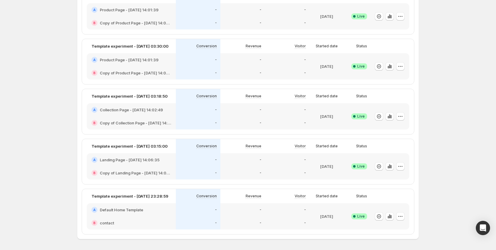
scroll to position [386, 0]
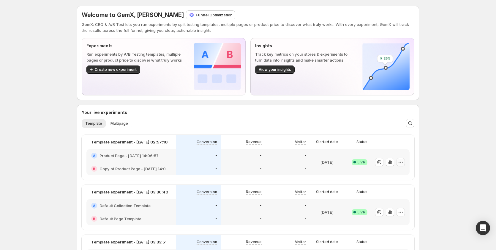
click at [404, 161] on icon "button" at bounding box center [401, 162] width 6 height 6
click at [393, 174] on span "Edit" at bounding box center [408, 175] width 62 height 6
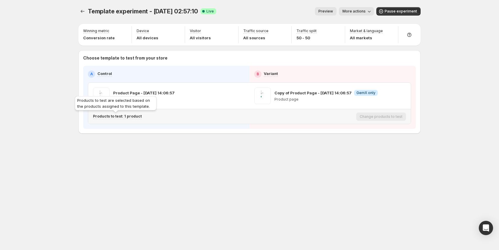
click at [132, 116] on p "Products to test: 1 product" at bounding box center [117, 116] width 49 height 5
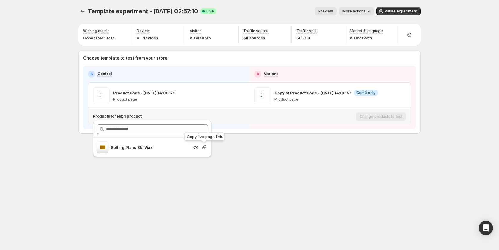
click at [203, 147] on icon "button" at bounding box center [204, 147] width 4 height 4
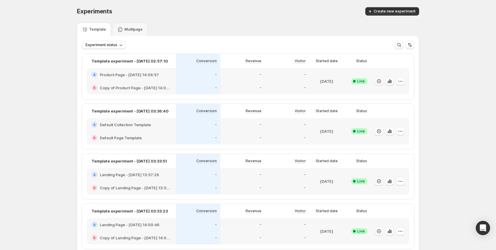
click at [248, 85] on div "-" at bounding box center [242, 88] width 37 height 6
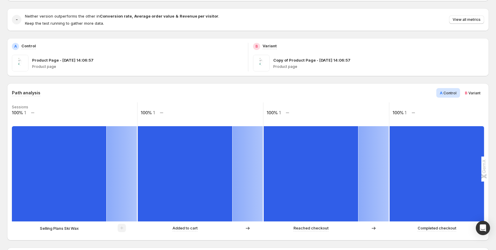
scroll to position [12, 0]
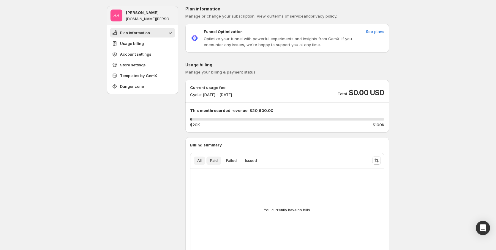
click at [213, 160] on span "Paid" at bounding box center [214, 160] width 8 height 5
click at [231, 161] on span "Failed" at bounding box center [231, 160] width 11 height 5
click at [251, 161] on span "Issued" at bounding box center [251, 160] width 12 height 5
click at [200, 162] on span "All" at bounding box center [199, 160] width 4 height 5
click at [212, 161] on span "Paid" at bounding box center [214, 160] width 8 height 5
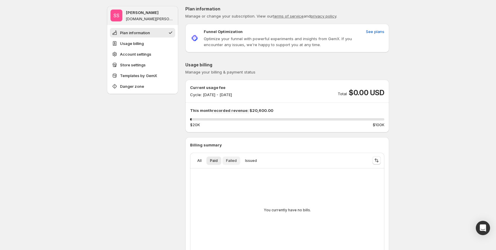
click at [232, 161] on span "Failed" at bounding box center [231, 160] width 11 height 5
click at [377, 31] on span "See plans" at bounding box center [375, 32] width 18 height 6
